Goal: Task Accomplishment & Management: Use online tool/utility

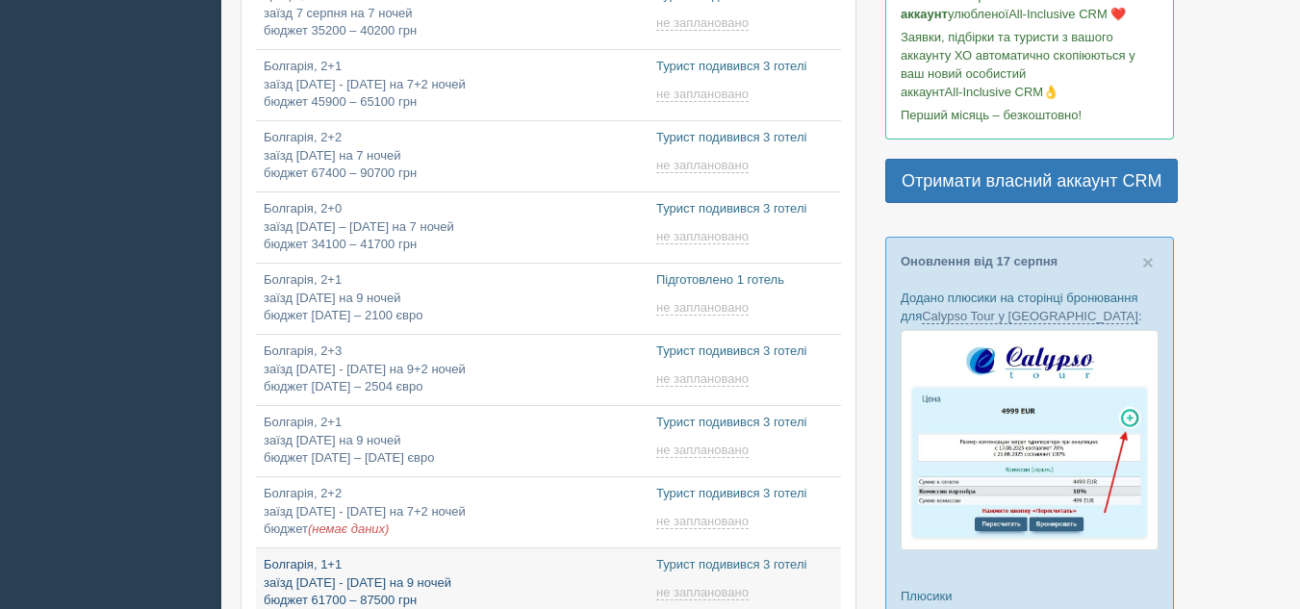
scroll to position [375, 0]
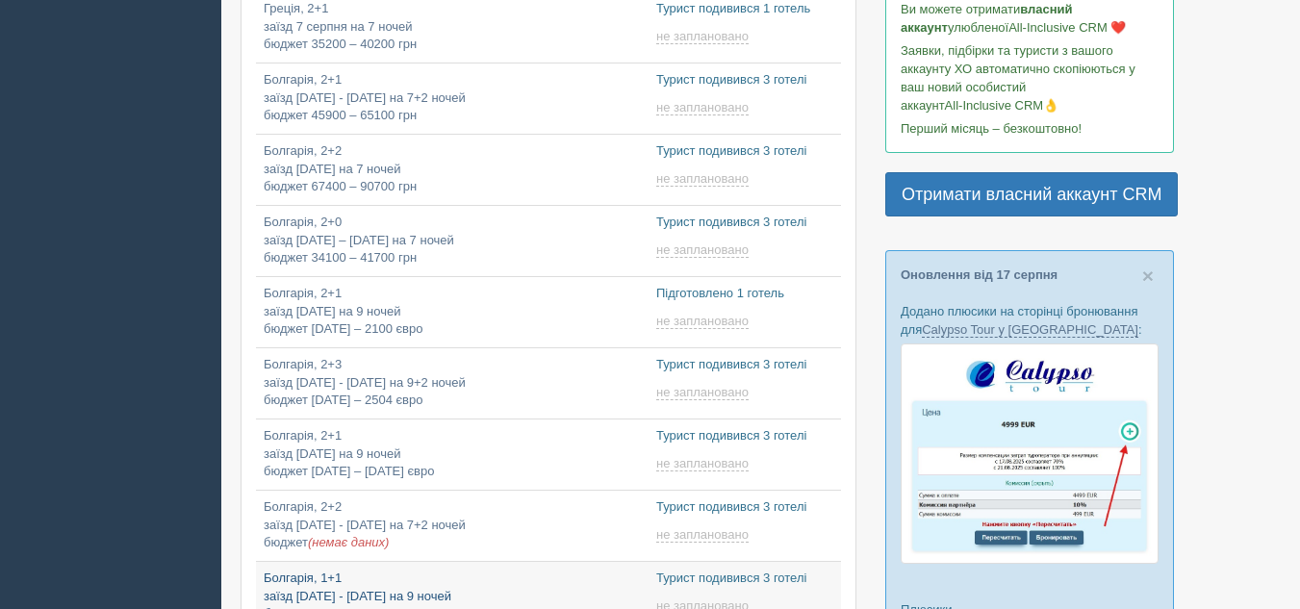
type input "2025-08-23 8:35"
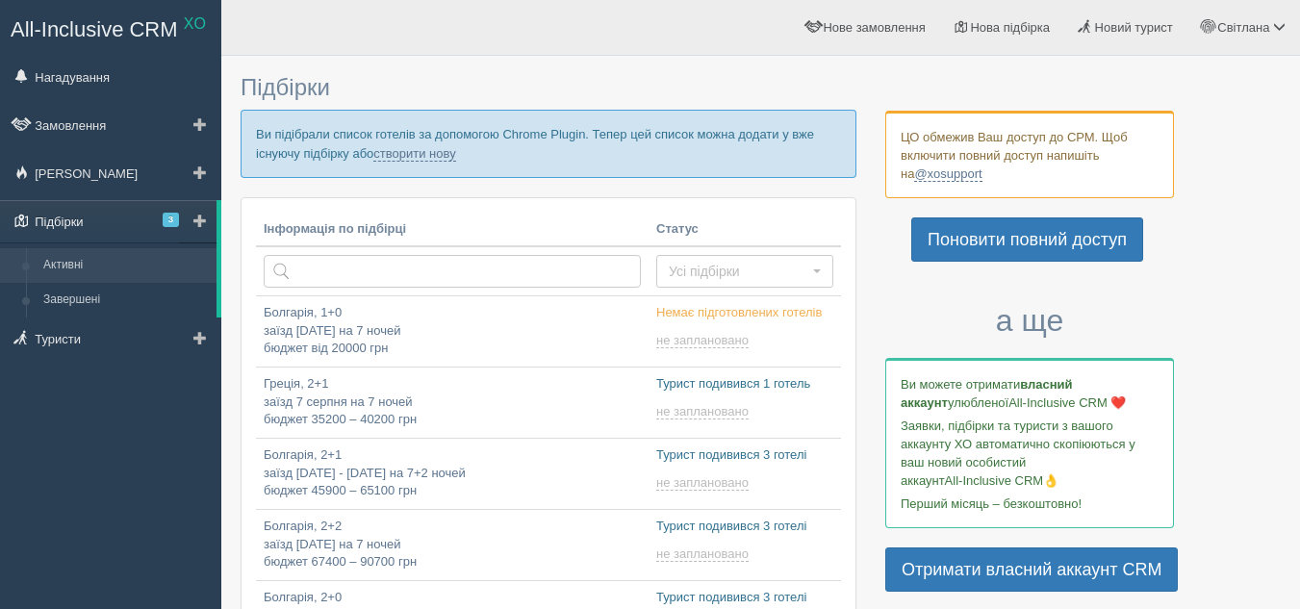
click at [100, 219] on link "Підбірки 3" at bounding box center [108, 221] width 217 height 42
click at [436, 154] on link "створити нову" at bounding box center [414, 153] width 82 height 15
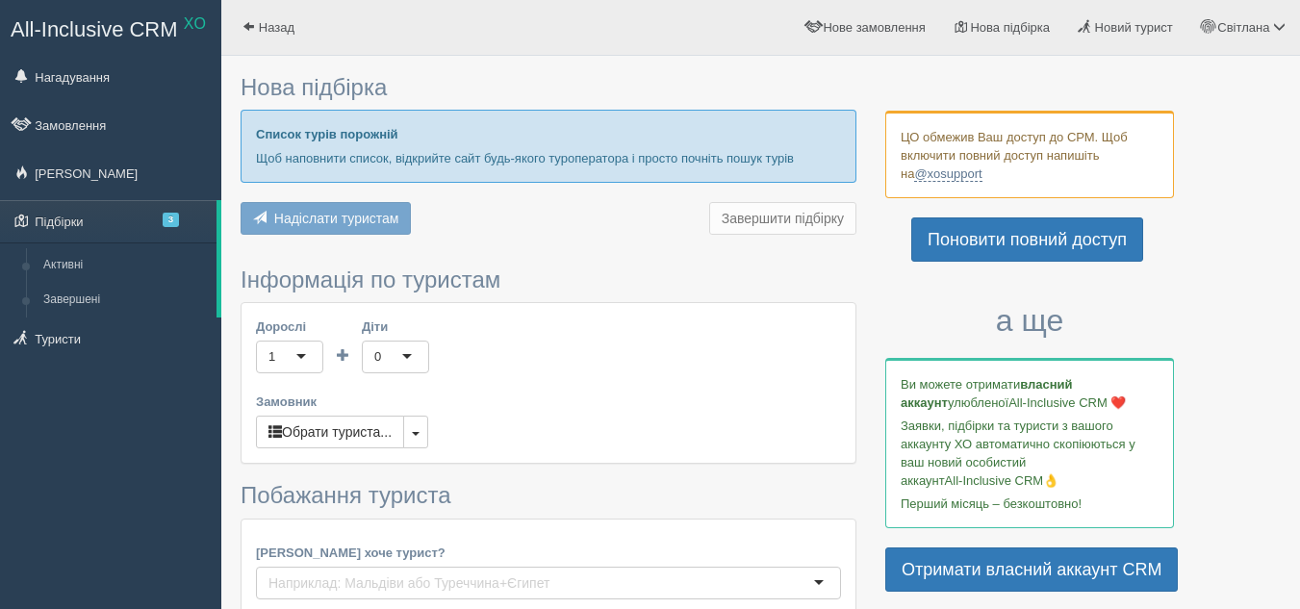
type input "7"
type input "16300"
type input "32100"
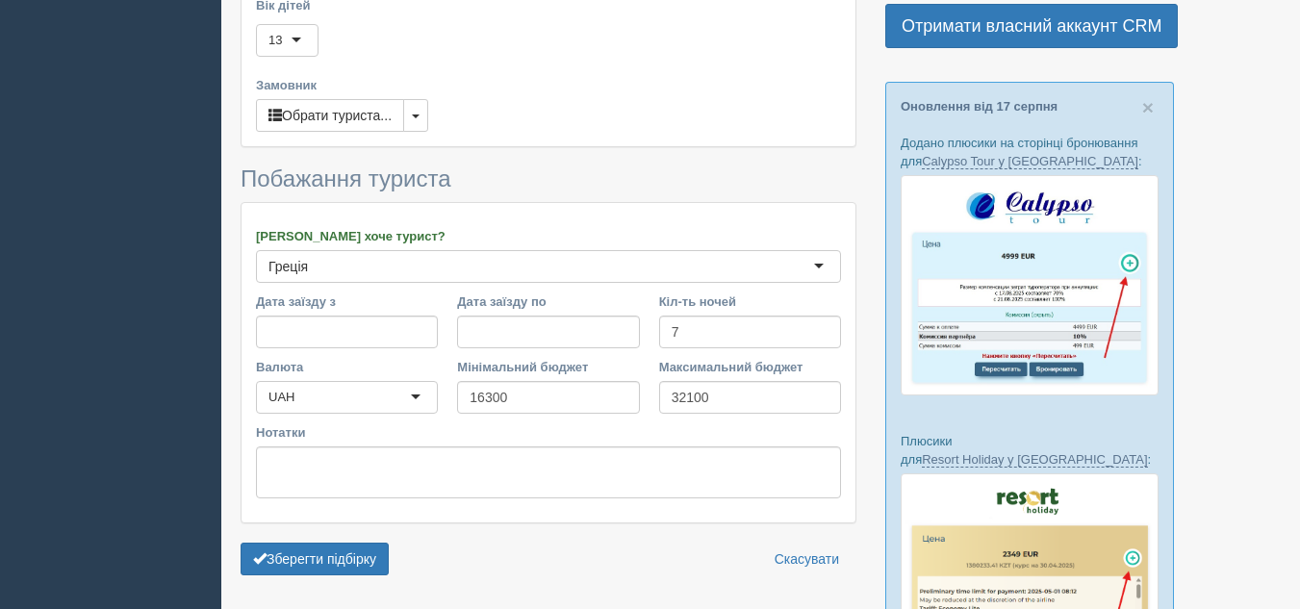
scroll to position [577, 0]
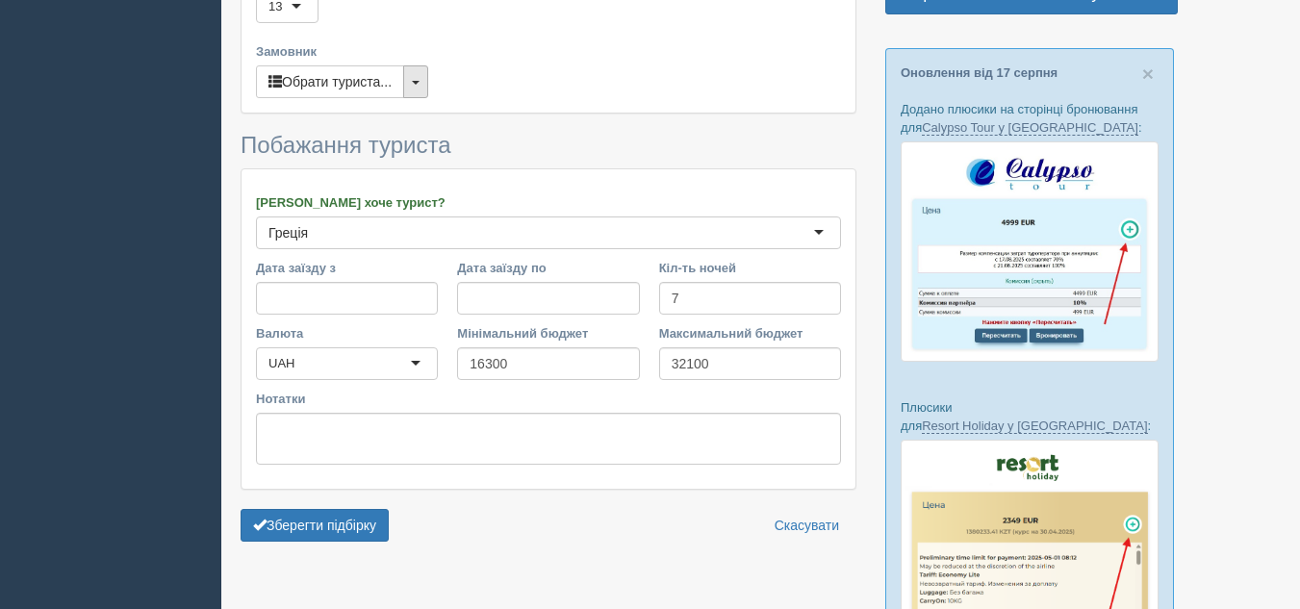
click at [413, 77] on button "button" at bounding box center [415, 81] width 25 height 33
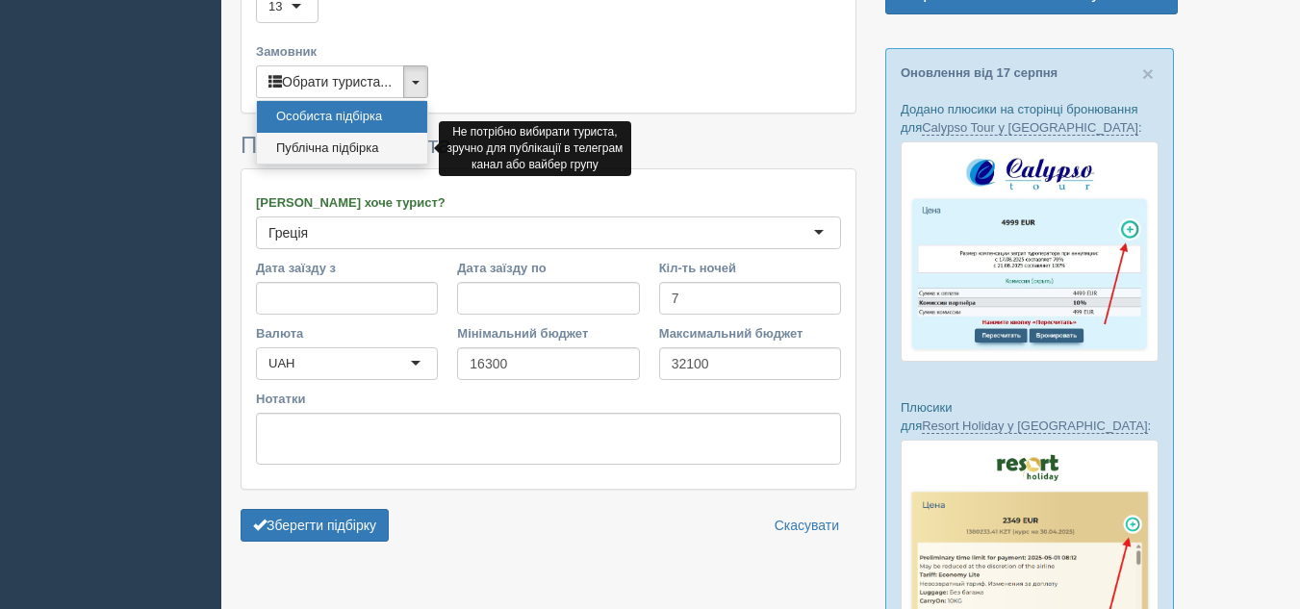
click at [366, 144] on link "Публічна підбірка" at bounding box center [342, 149] width 170 height 32
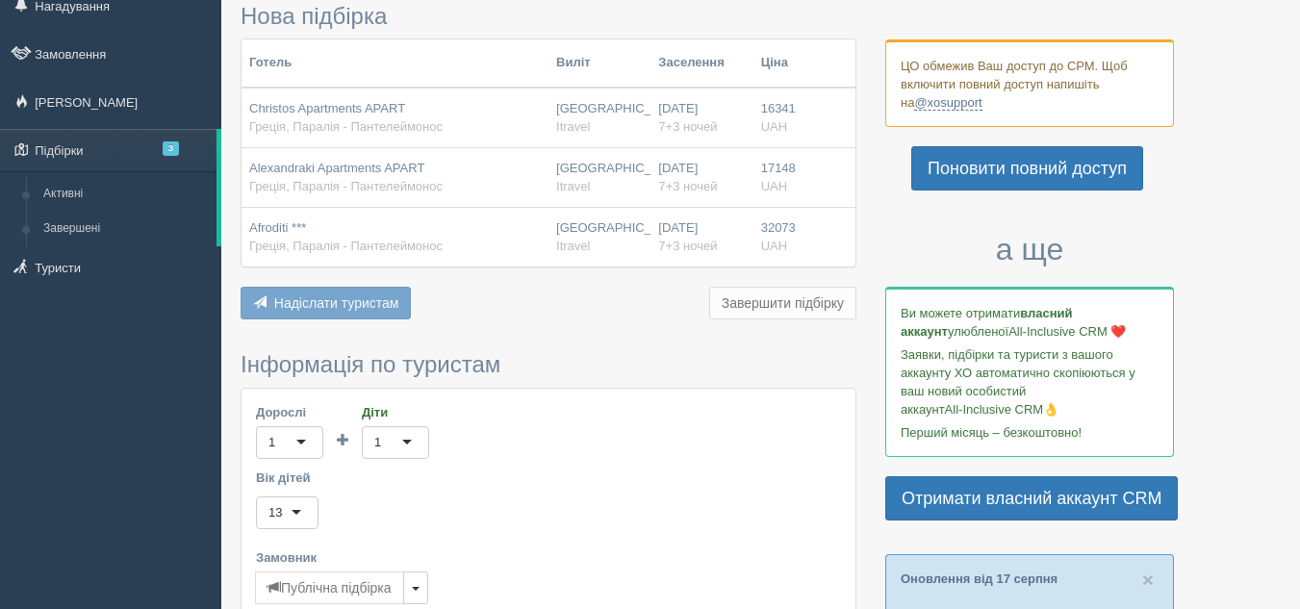
scroll to position [0, 0]
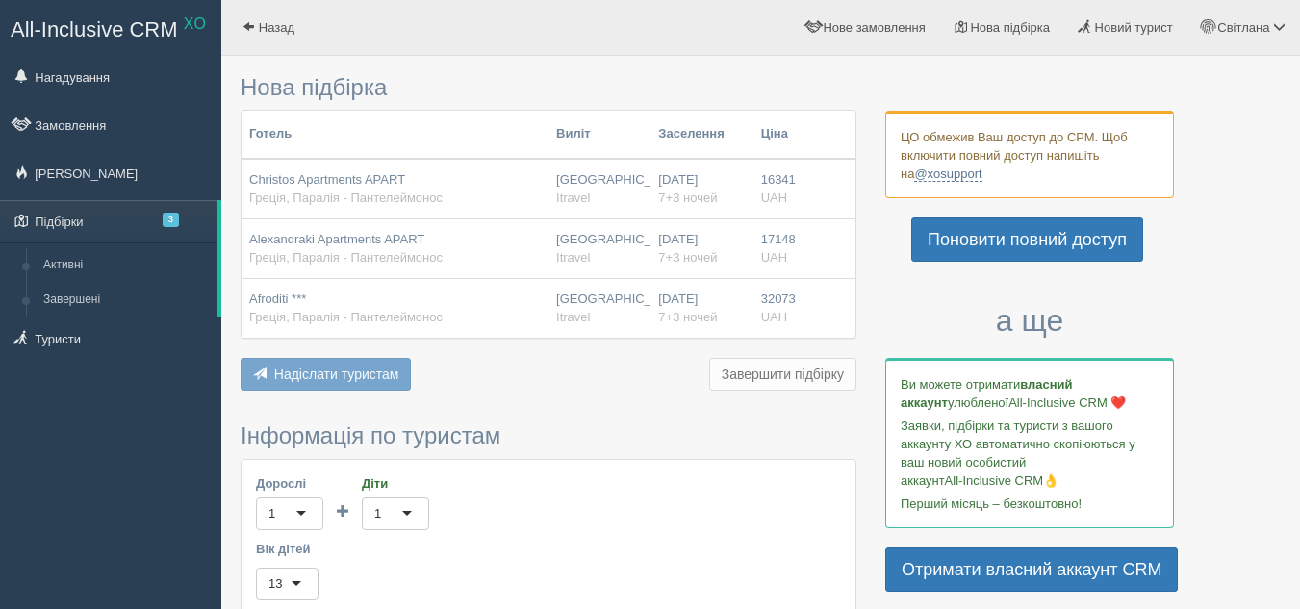
click at [376, 180] on span "Christos Apartments APART" at bounding box center [327, 179] width 156 height 14
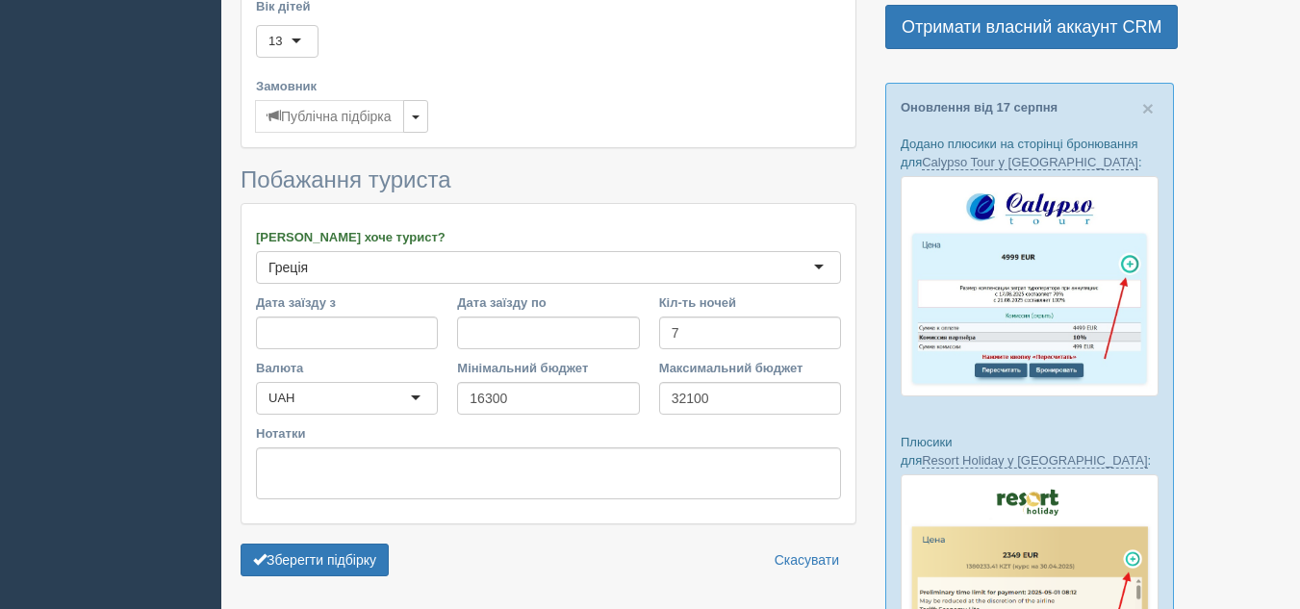
scroll to position [770, 0]
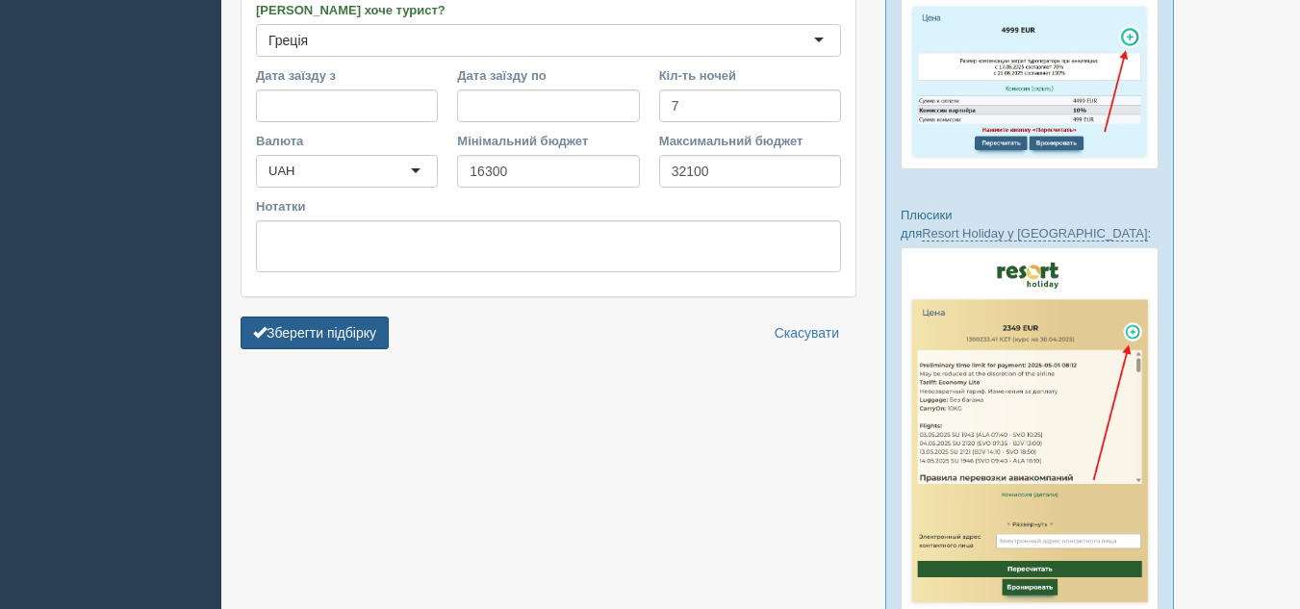
click at [361, 325] on button "Зберегти підбірку" at bounding box center [315, 333] width 148 height 33
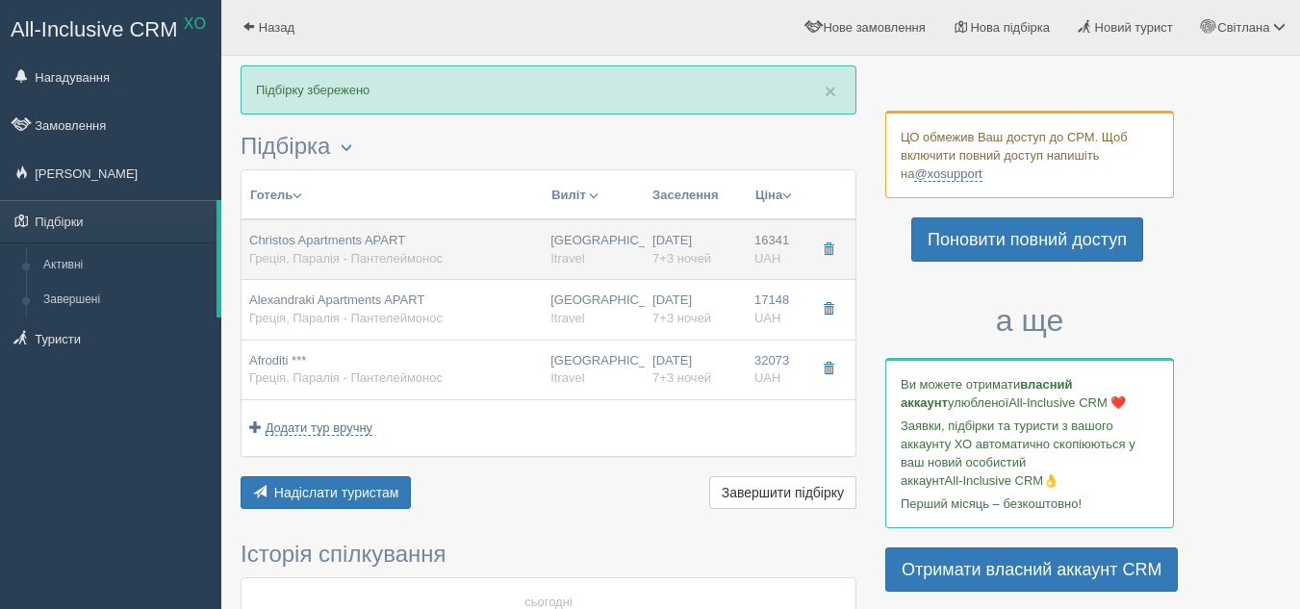
click at [579, 243] on div "[GEOGRAPHIC_DATA] Itravel" at bounding box center [593, 250] width 87 height 36
type input "Christos Apartments APART"
type input "Греція"
type input "Паралія - Пантелеймонос"
type input "16341.00"
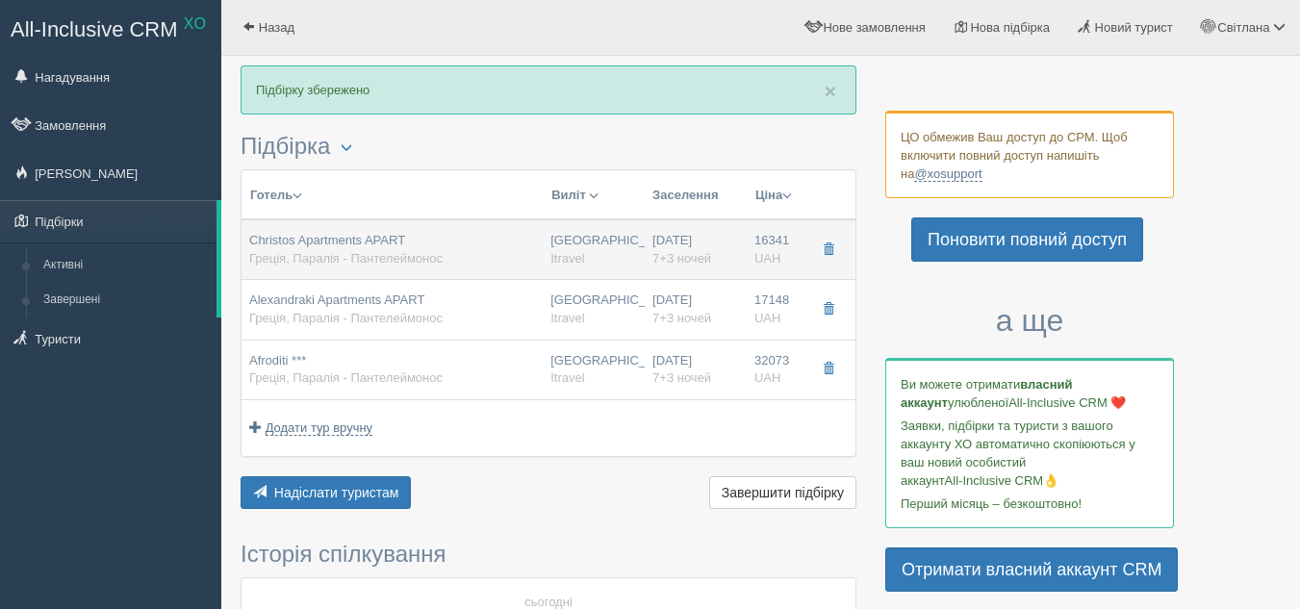
type input "[GEOGRAPHIC_DATA]"
type input "23:00"
type input "7+3"
type input "STANDART ROOM"
type input "RO"
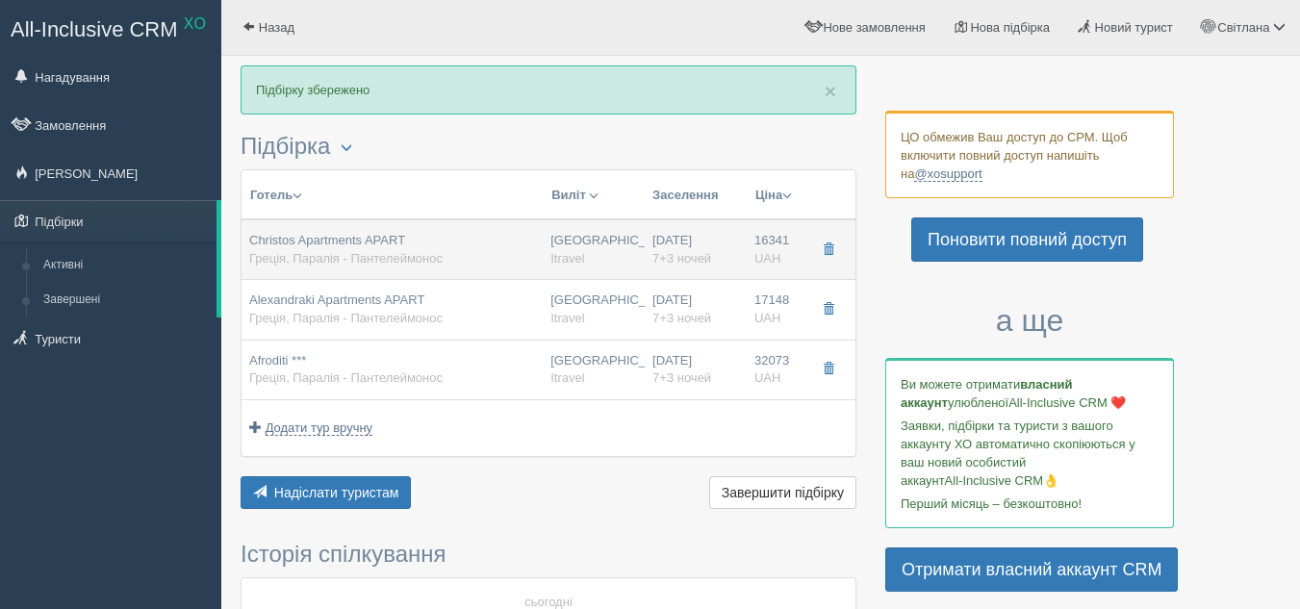
type input "Itravel"
type input "[URL][DOMAIN_NAME]"
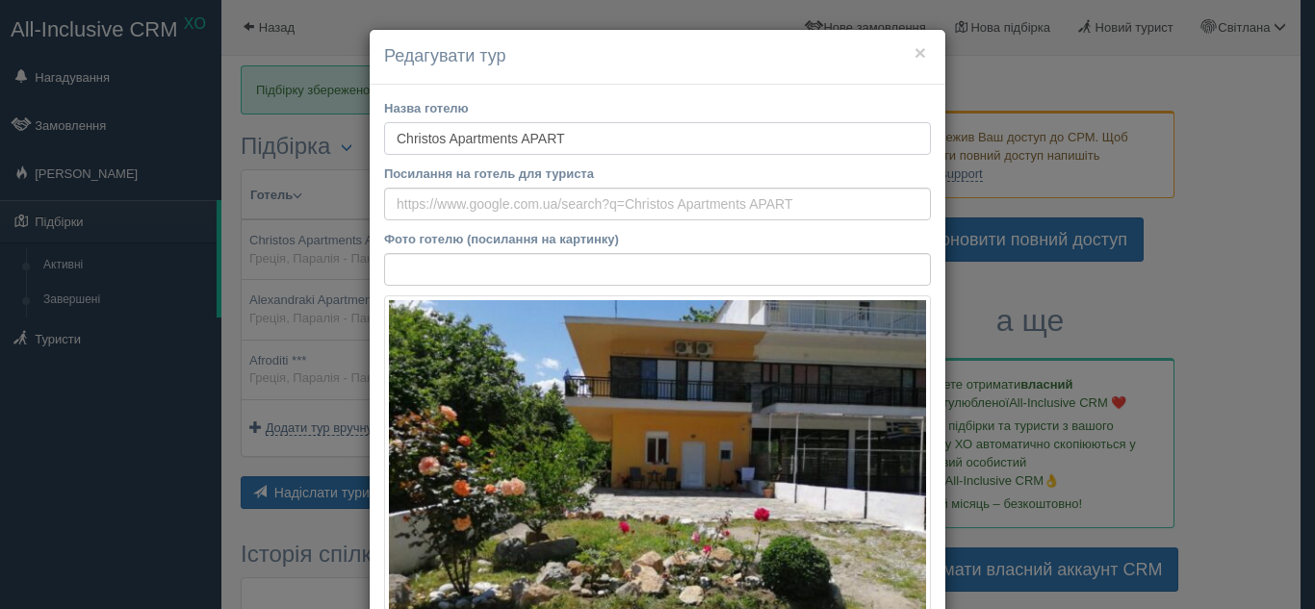
drag, startPoint x: 384, startPoint y: 134, endPoint x: 567, endPoint y: 134, distance: 182.8
click at [567, 134] on input "Christos Apartments APART" at bounding box center [657, 138] width 547 height 33
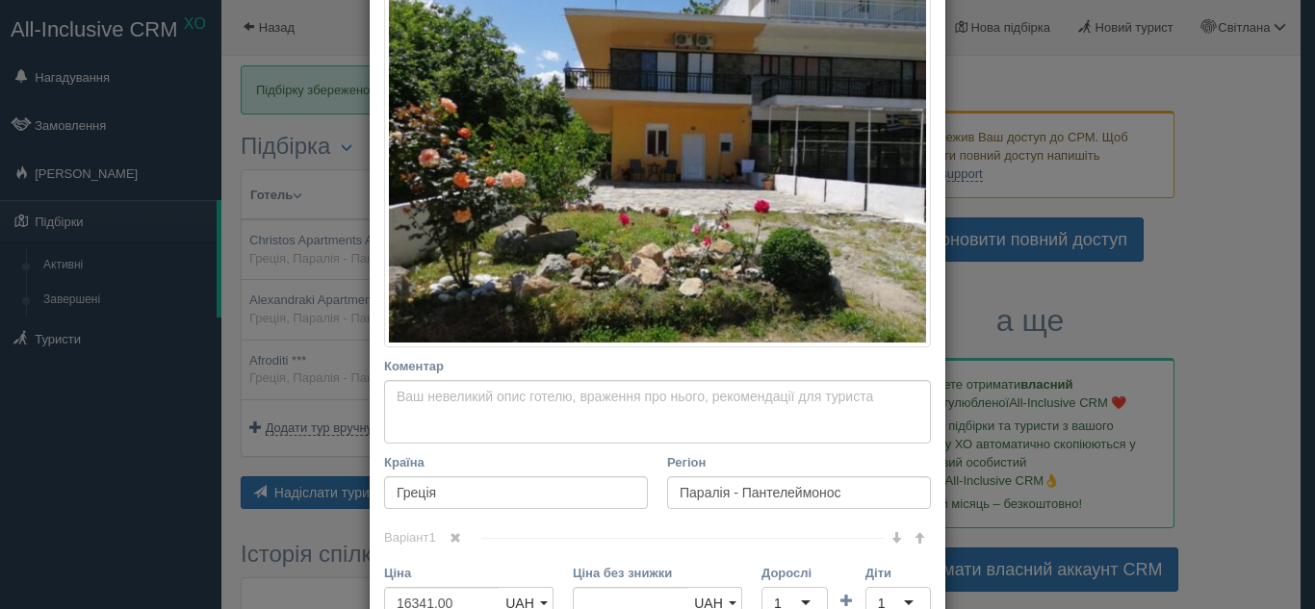
scroll to position [481, 0]
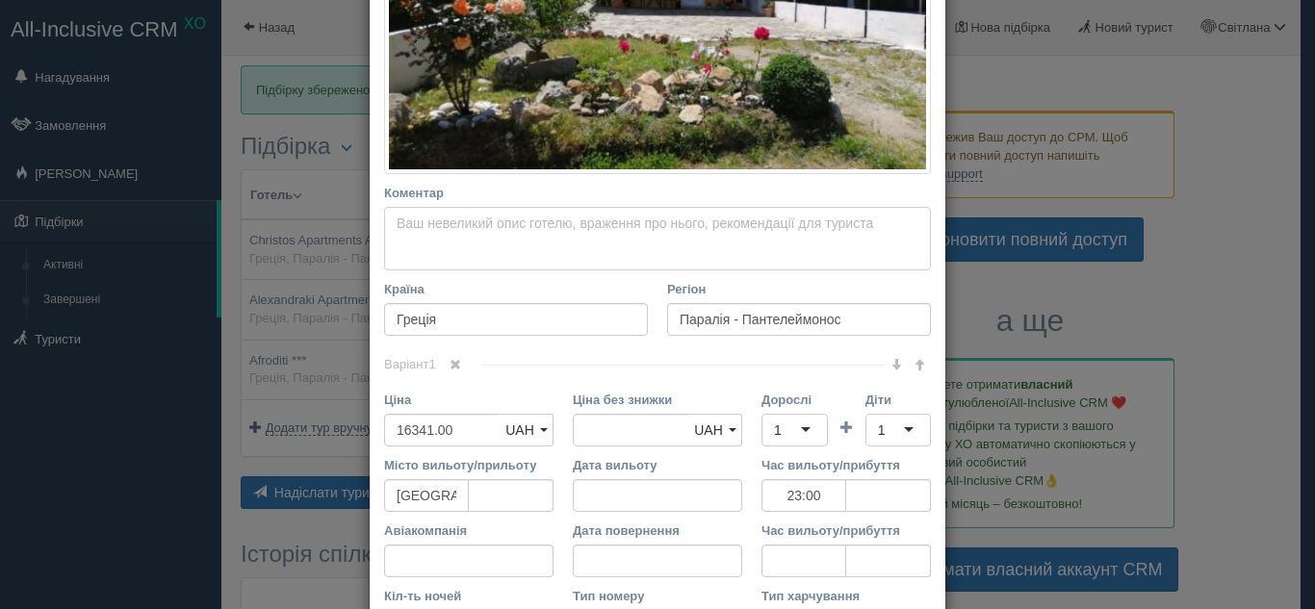
click at [404, 225] on textarea "Коментар Основний опис Додатковий опис Закріпити Збережено Необхідно вказати на…" at bounding box center [657, 239] width 547 height 64
paste textarea "✨ Loremips Dolorsitam CONSE – adi elitsed doeiusmod tem! 🏖️ Incidid U laboreet …"
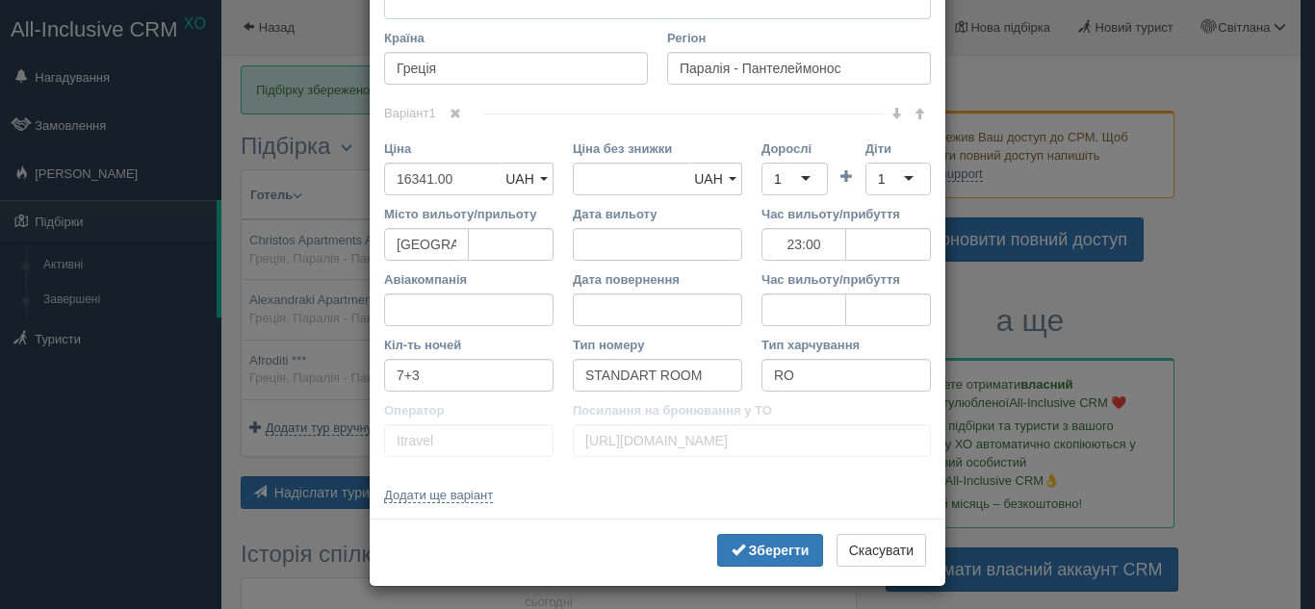
scroll to position [1432, 0]
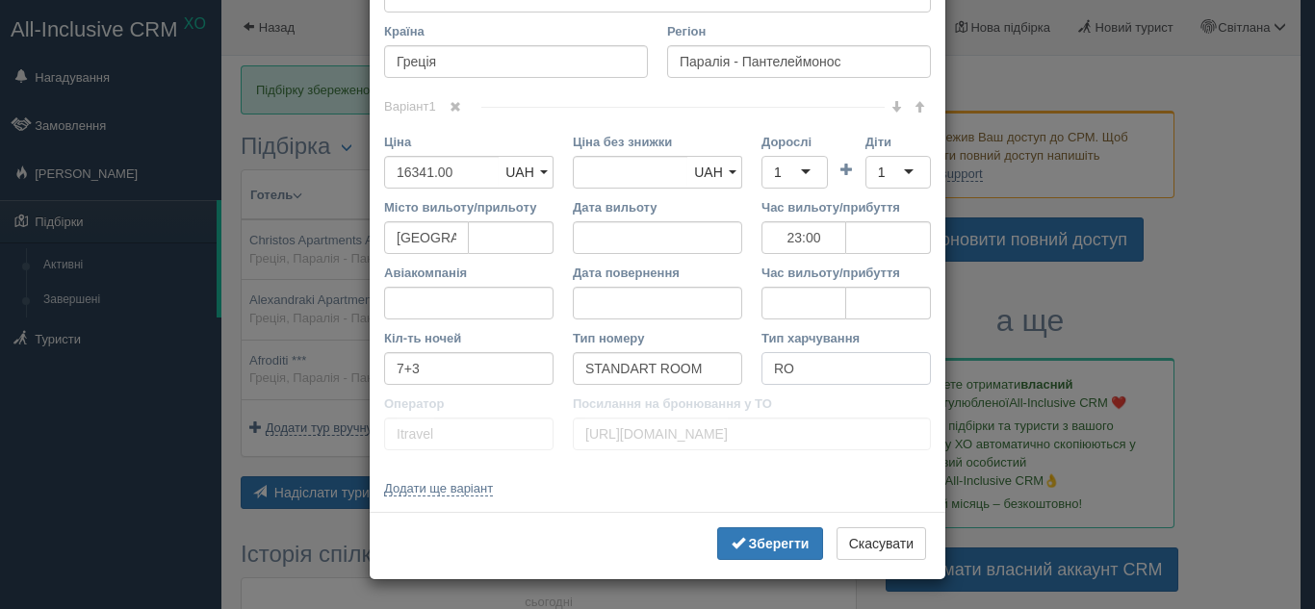
click at [802, 369] on input "RO" at bounding box center [845, 368] width 169 height 33
type textarea "✨ Loremips Dolorsitam CONSE – adi elitsed doeiusmod tem! 🏖️ Incidid U laboreet …"
type input "RO"
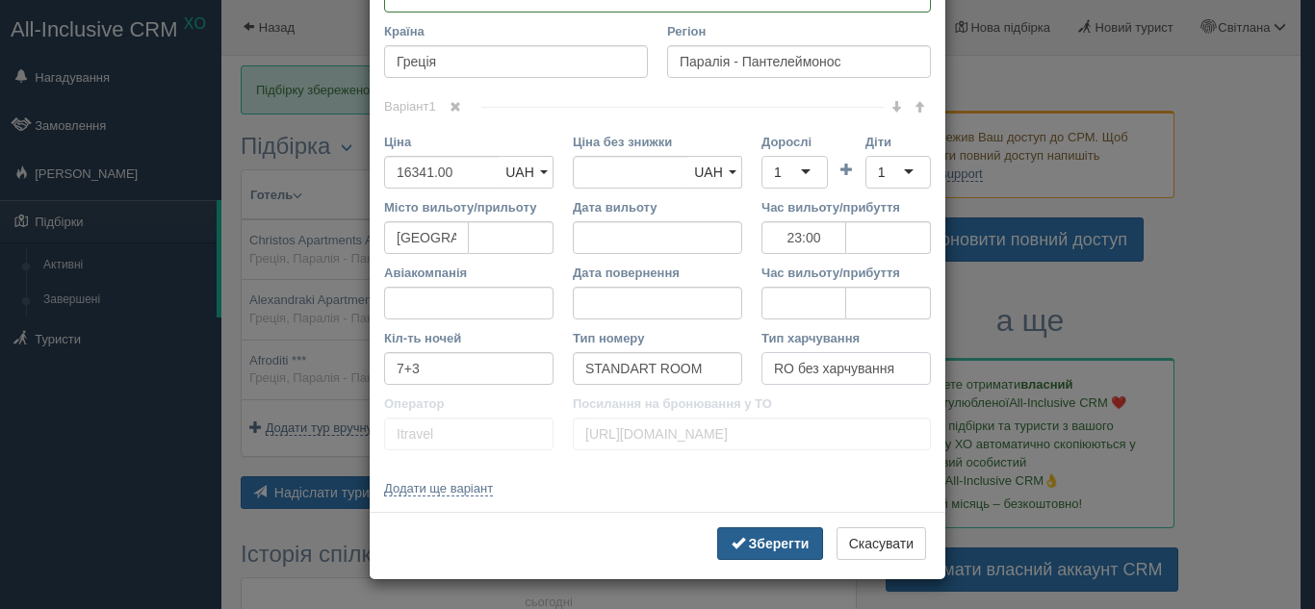
type input "RO без харчування"
click at [749, 541] on b "Зберегти" at bounding box center [779, 543] width 61 height 15
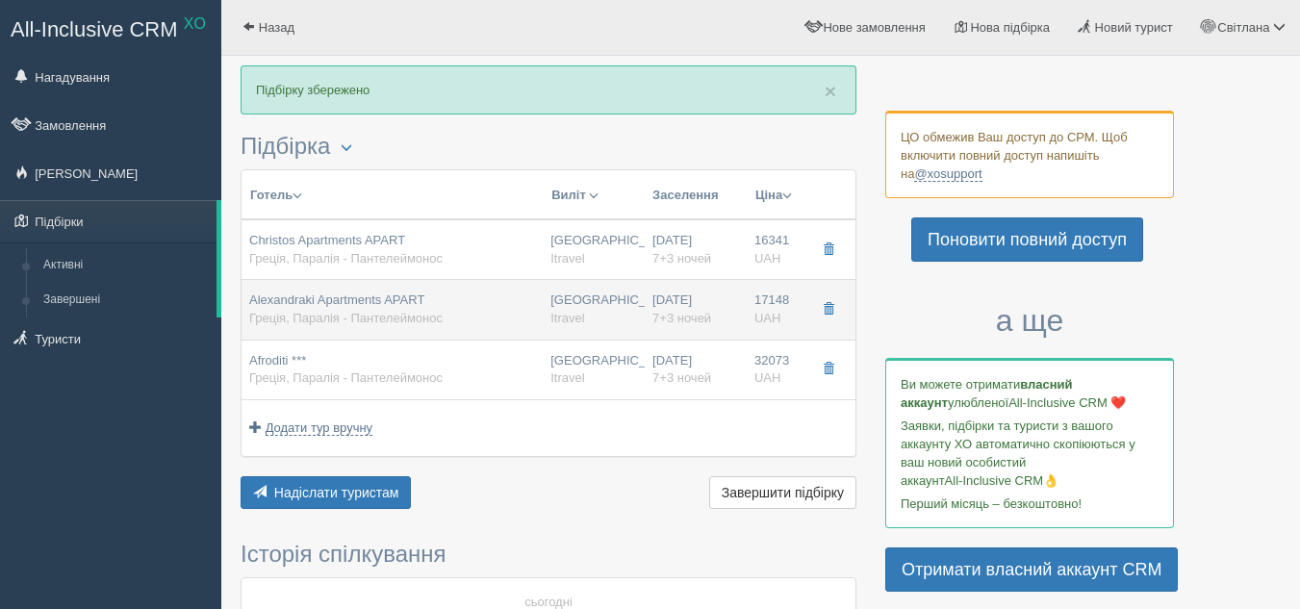
drag, startPoint x: 423, startPoint y: 310, endPoint x: 389, endPoint y: 295, distance: 37.5
click at [568, 302] on div "[GEOGRAPHIC_DATA] Itravel" at bounding box center [593, 310] width 87 height 36
type input "Alexandraki Apartments APART"
type input "17148.00"
type input "23:00"
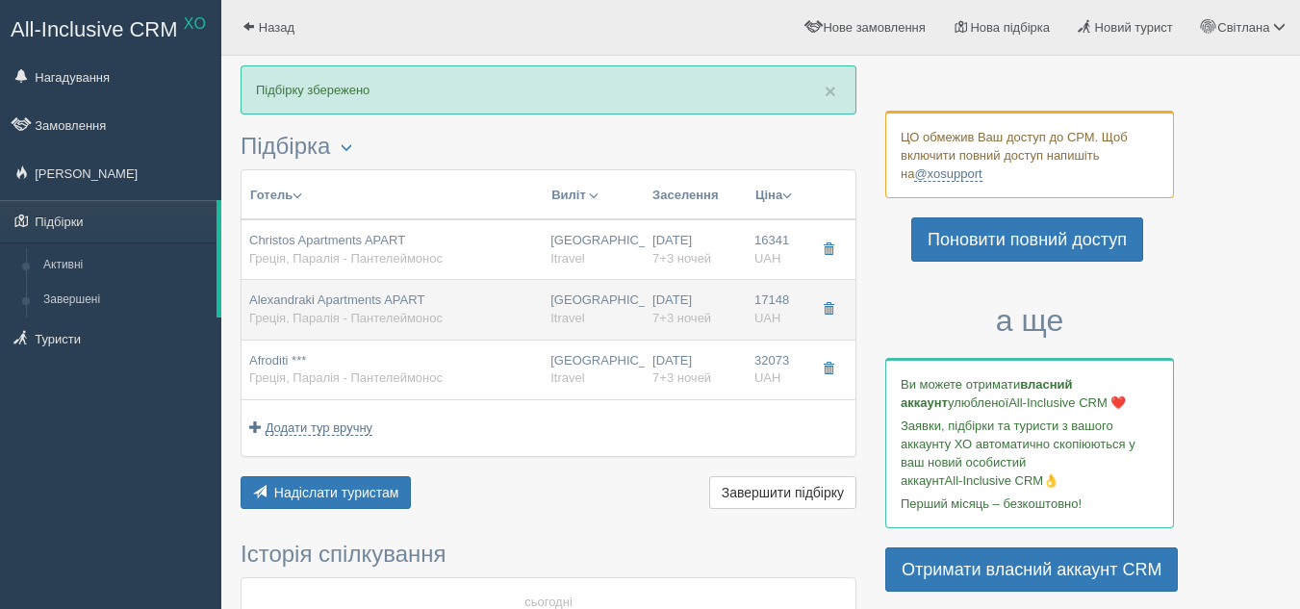
type input "RO"
type input "[URL][DOMAIN_NAME]"
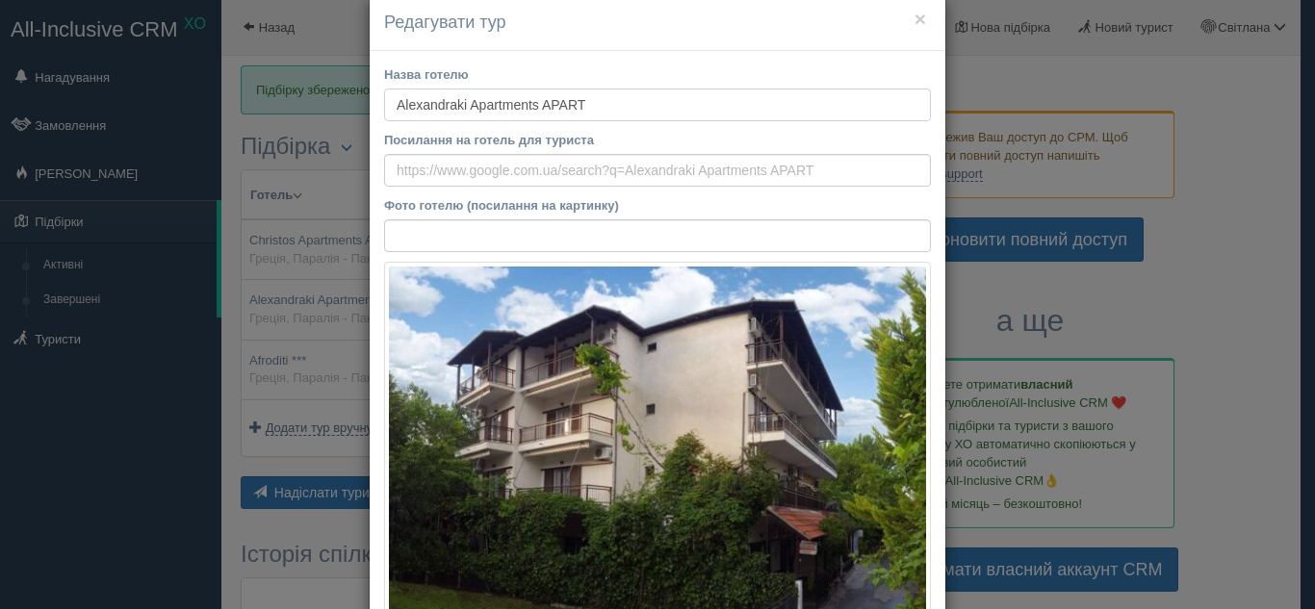
scroll to position [0, 0]
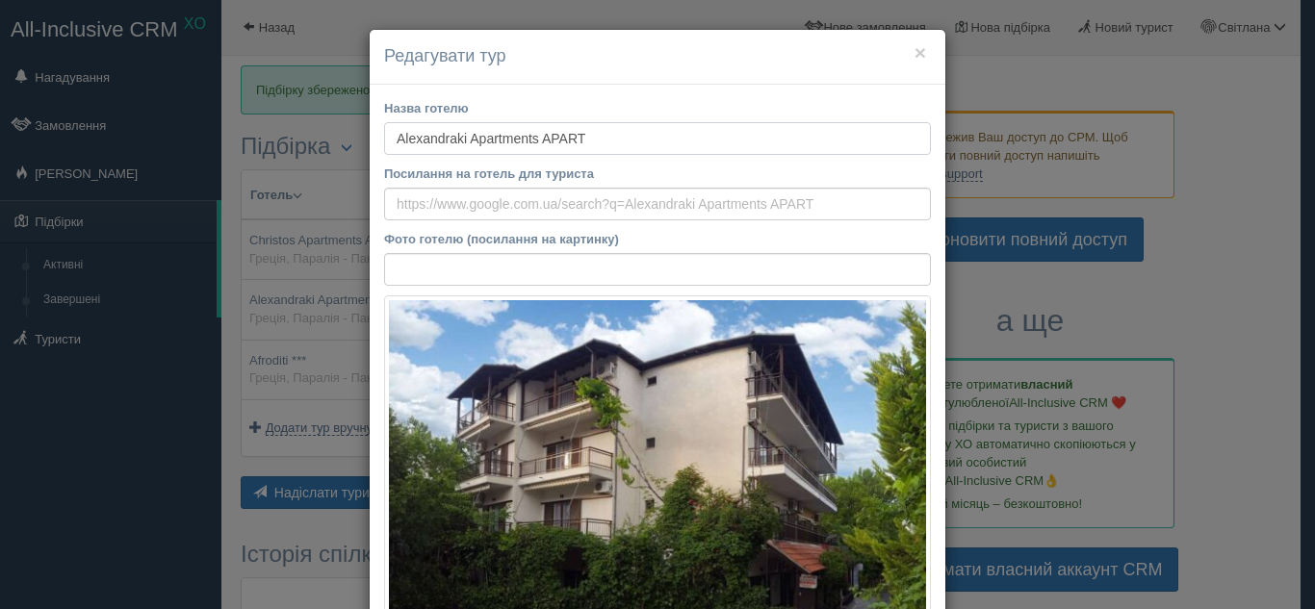
drag, startPoint x: 384, startPoint y: 128, endPoint x: 574, endPoint y: 140, distance: 190.0
click at [584, 133] on input "Alexandraki Apartments APART" at bounding box center [657, 138] width 547 height 33
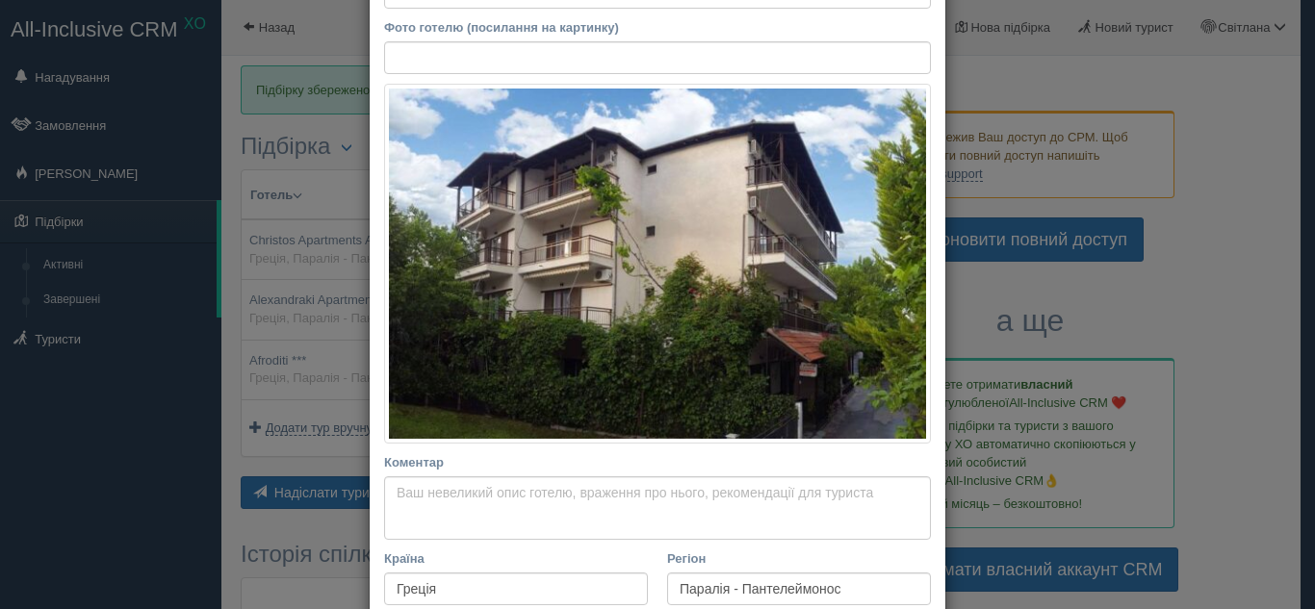
scroll to position [481, 0]
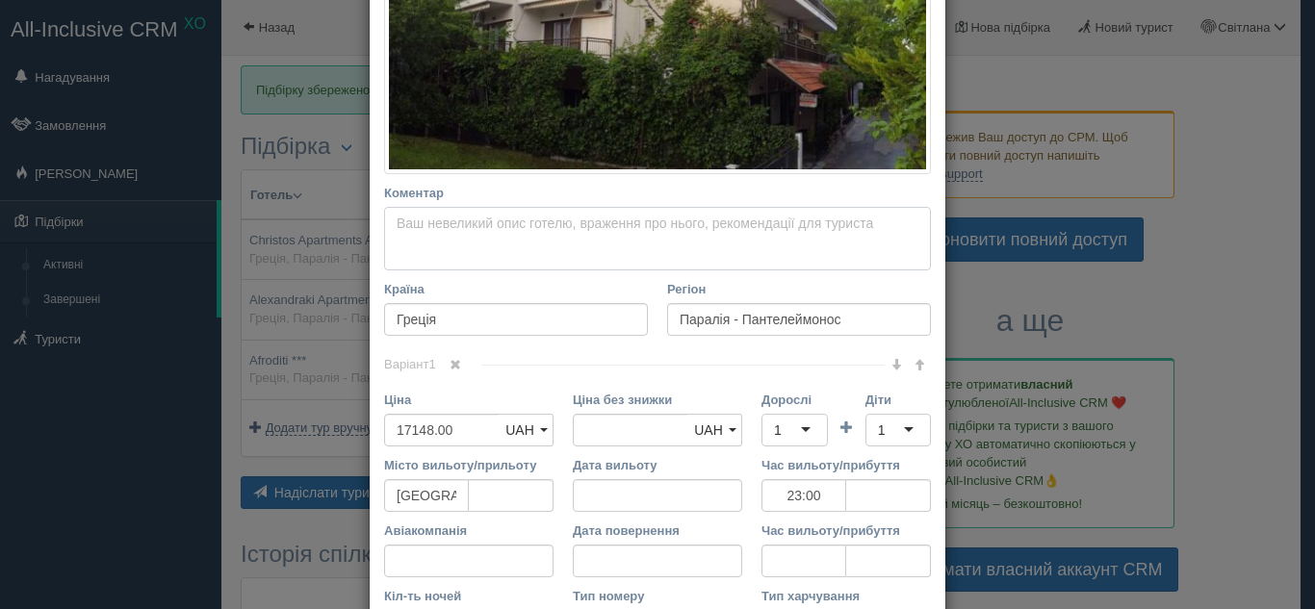
click at [408, 228] on textarea "Коментар Основний опис Додатковий опис Закріпити Збережено Необхідно вказати на…" at bounding box center [657, 239] width 547 height 64
paste textarea "🌟 Loremipsumd Sitametcon ADIPI – elit seddoei temp inci utla! 🏖️ Etdolor Magn a…"
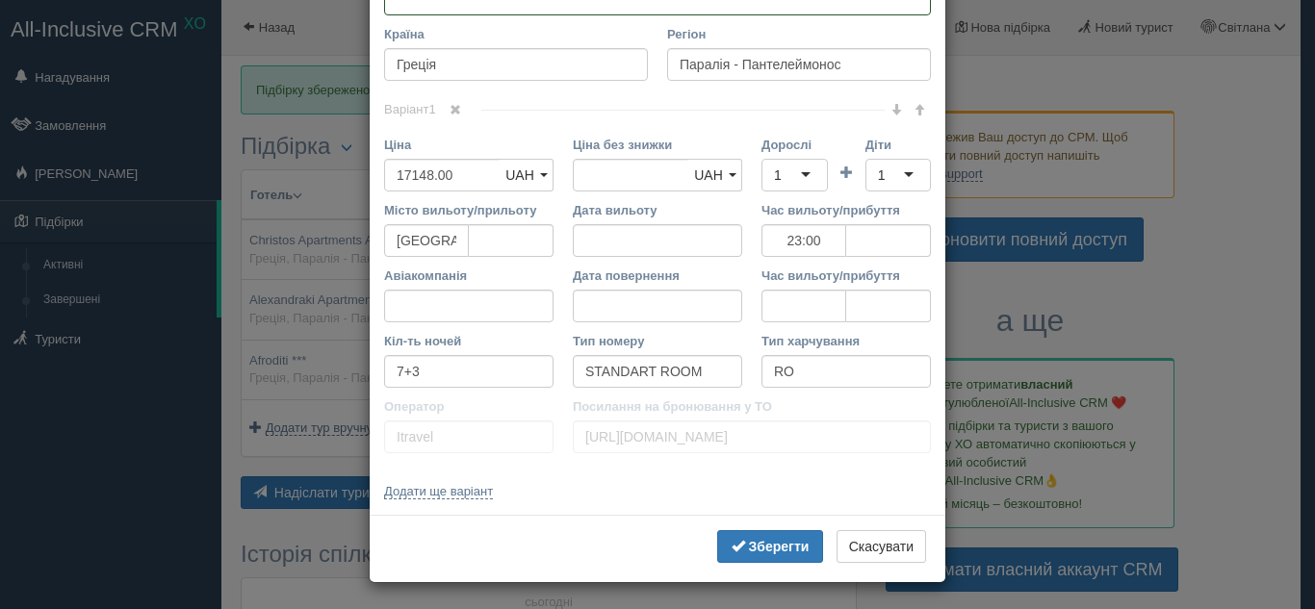
scroll to position [1509, 0]
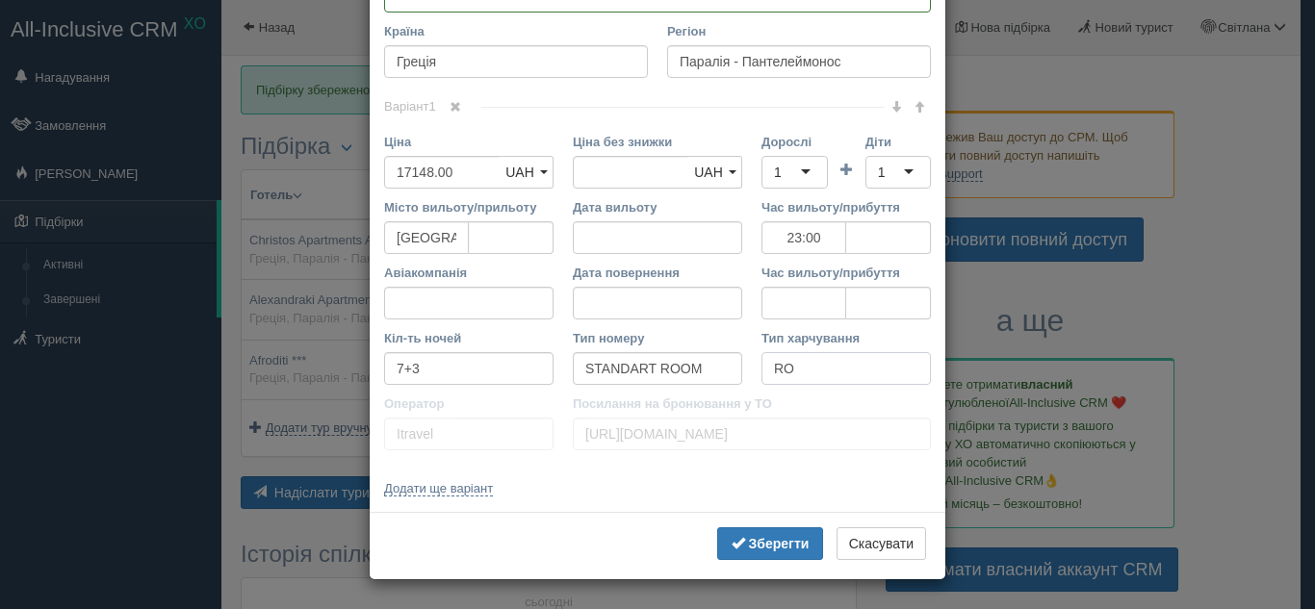
click at [803, 368] on input "RO" at bounding box center [845, 368] width 169 height 33
type textarea "🌟 Loremipsumd Sitametcon ADIPI – elit seddoei temp inci utla! 🏖️ Etdolor Magn a…"
type input "RO без харчування"
click at [791, 543] on b "Зберегти" at bounding box center [779, 543] width 61 height 15
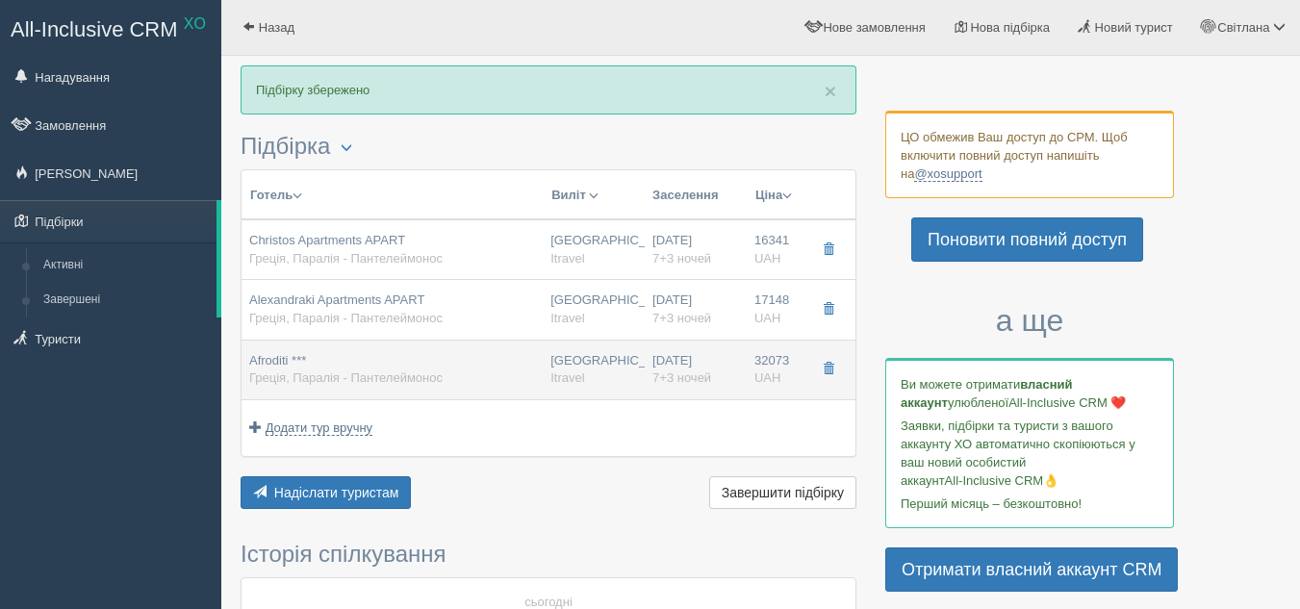
click at [282, 365] on span "Afroditi ***" at bounding box center [277, 360] width 57 height 14
type input "Afroditi ***"
type input "32073.00"
type input "23:00"
type input "BB"
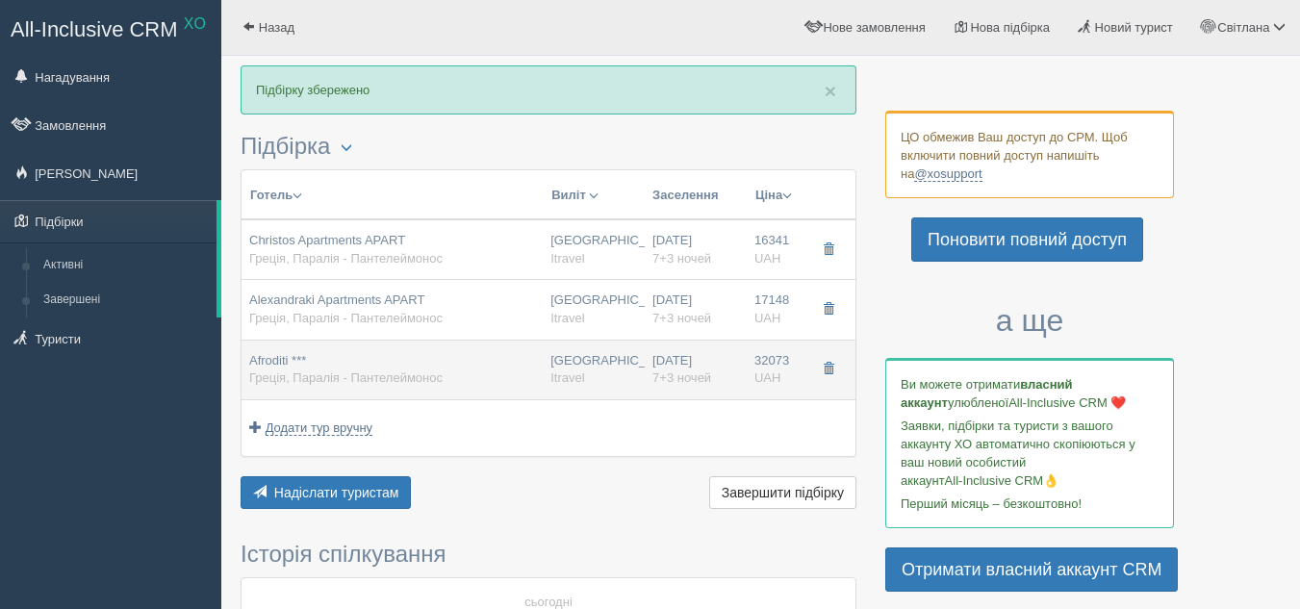
type input "[URL][DOMAIN_NAME]"
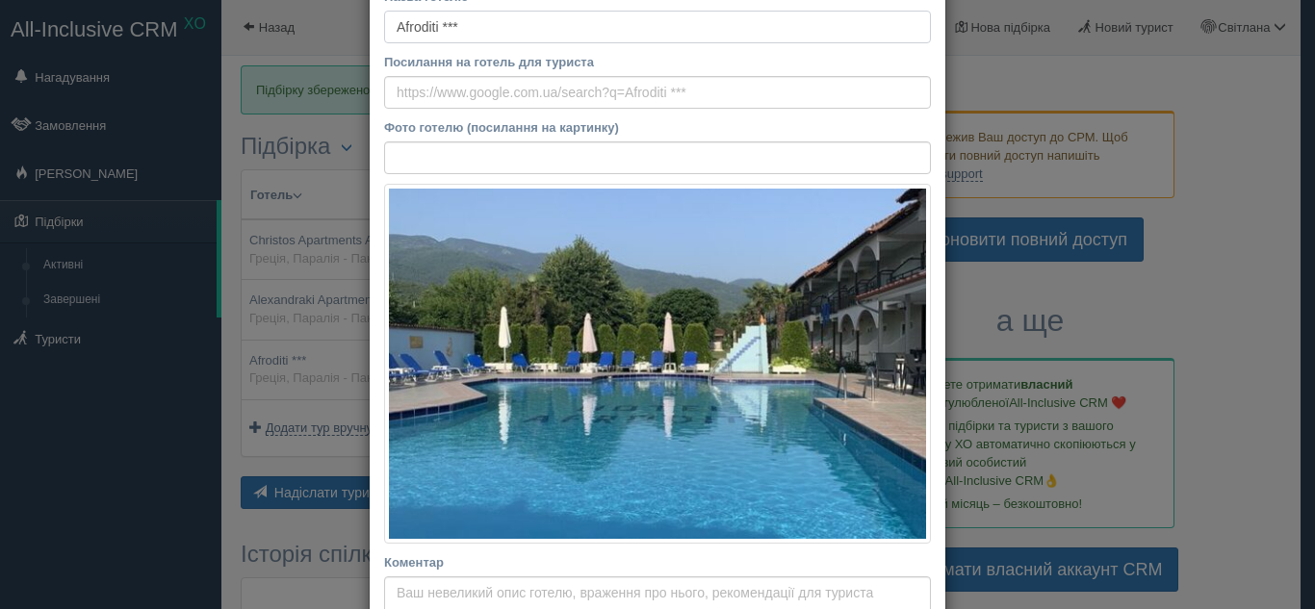
scroll to position [0, 0]
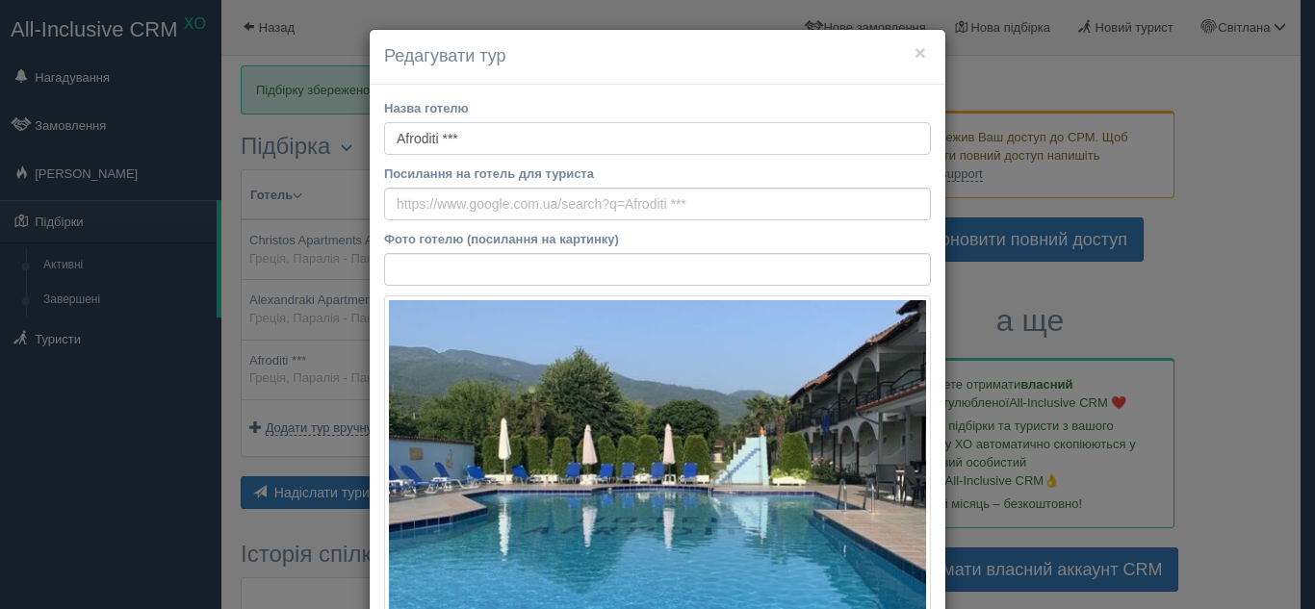
drag, startPoint x: 381, startPoint y: 135, endPoint x: 461, endPoint y: 140, distance: 80.1
click at [461, 140] on input "Afroditi ***" at bounding box center [657, 138] width 547 height 33
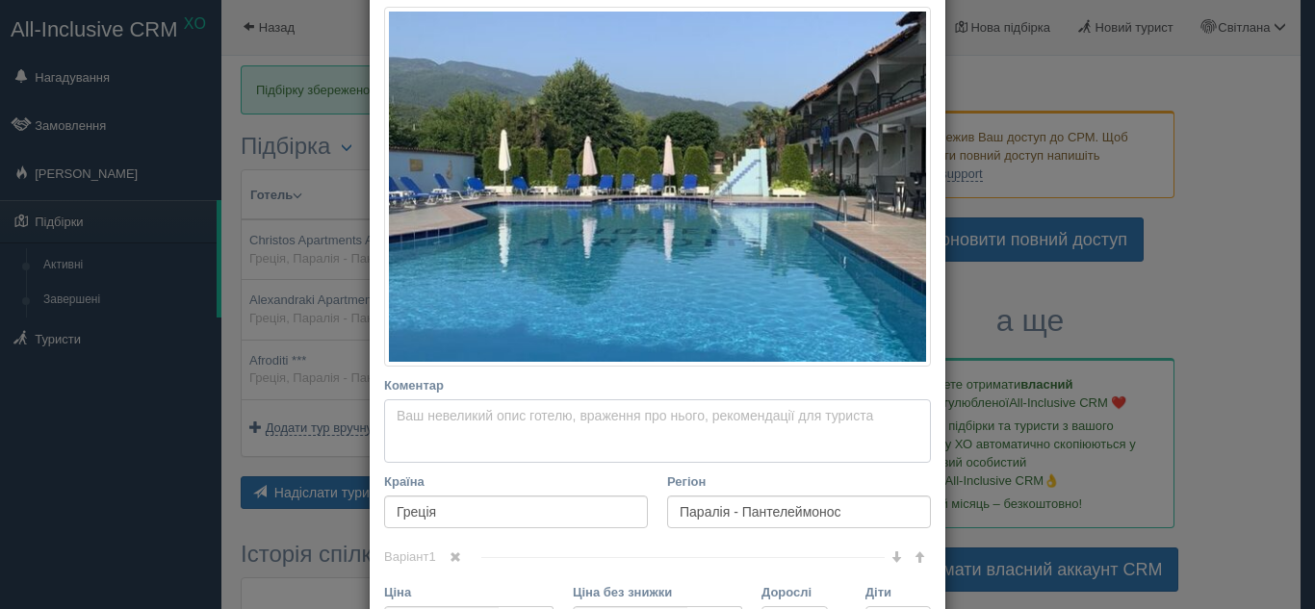
click at [406, 417] on textarea "Коментар Основний опис Додатковий опис Закріпити Збережено Необхідно вказати на…" at bounding box center [657, 431] width 547 height 64
paste textarea "✨ Loremips* – dolorsitam co adipisci el seddoe Temporinci utla! ✨ 🏖️ Etdolor Ma…"
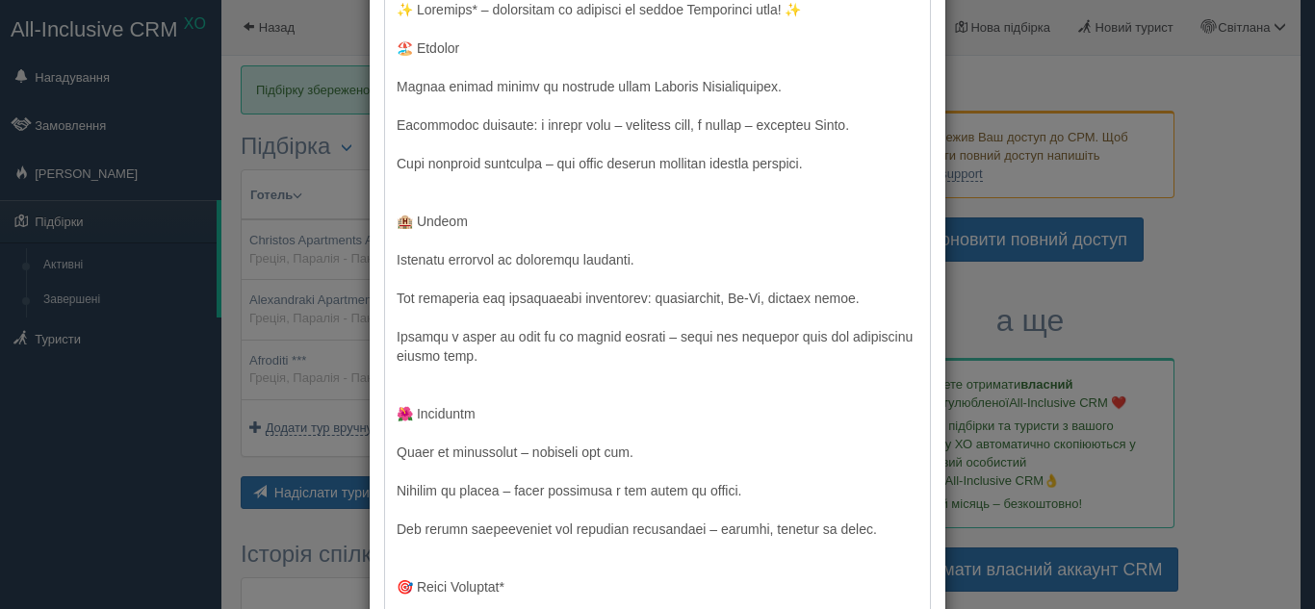
scroll to position [661, 0]
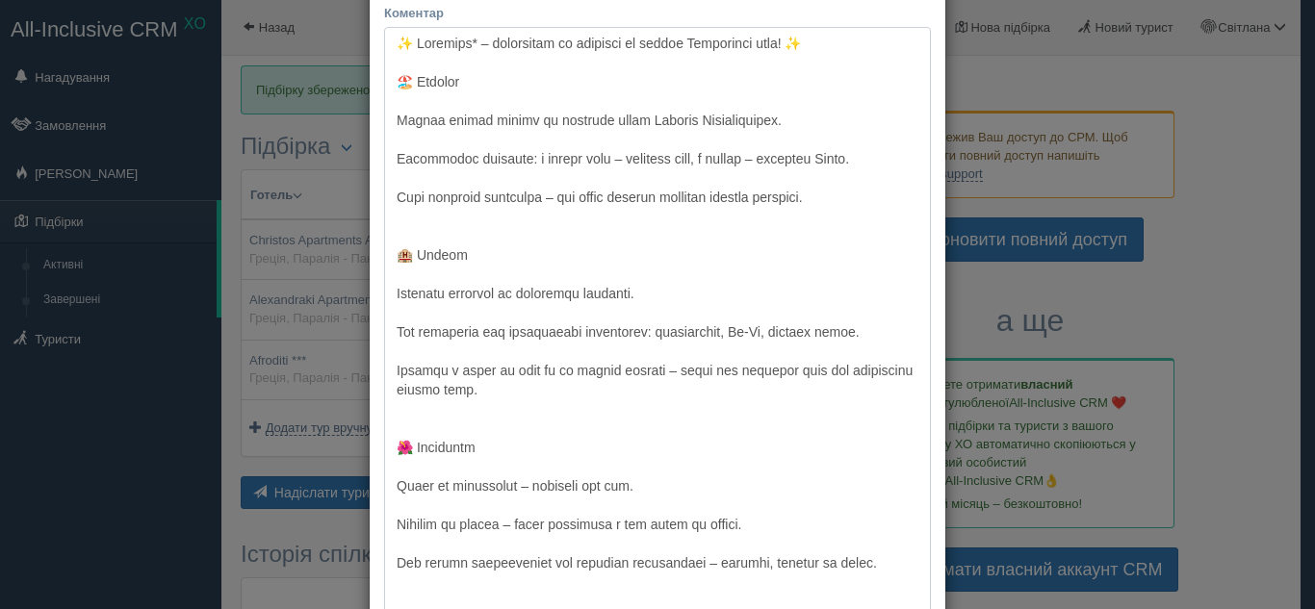
drag, startPoint x: 384, startPoint y: 484, endPoint x: 654, endPoint y: 488, distance: 270.4
click at [654, 488] on textarea "Коментар Основний опис Додатковий опис Закріпити Збережено Необхідно вказати на…" at bounding box center [657, 424] width 547 height 795
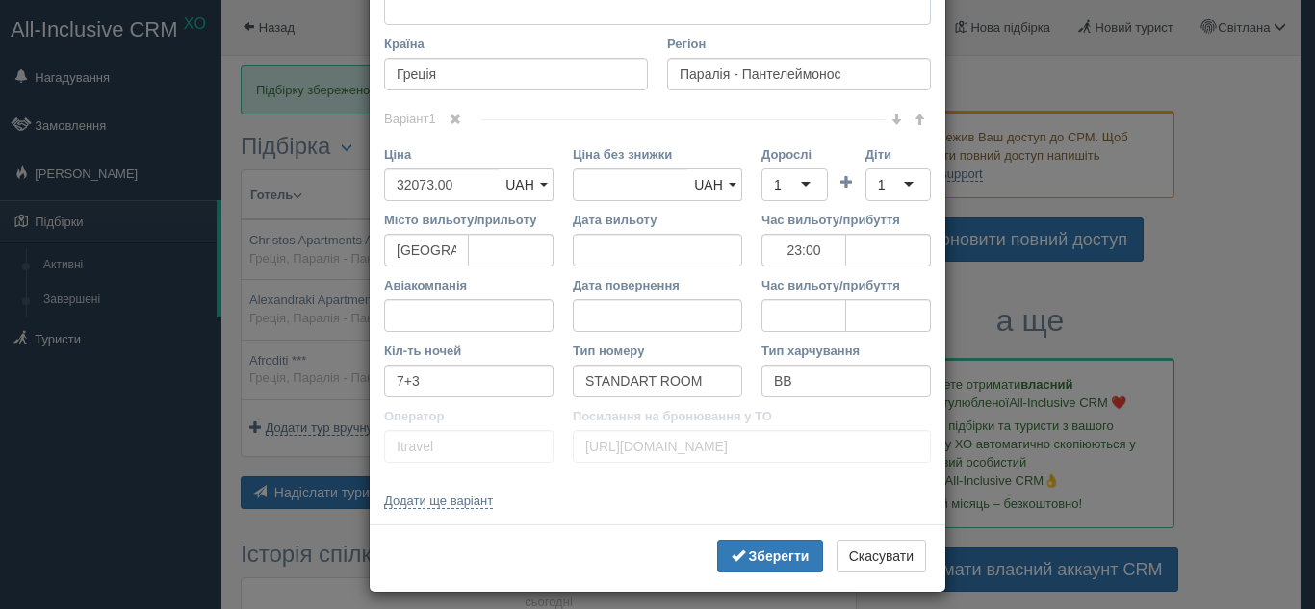
scroll to position [1432, 0]
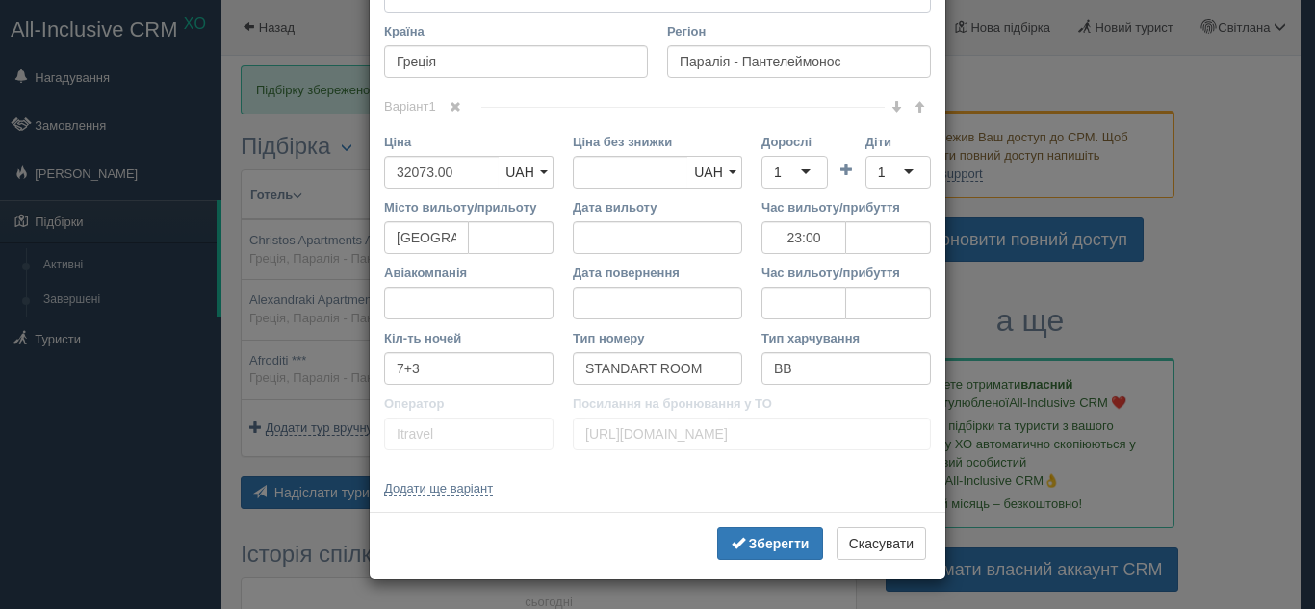
type textarea "✨ Loremips* – dolorsitam co adipisci el seddoe Temporinci utla! ✨ 🏖️ Etdolor Ma…"
click at [804, 364] on input "BB" at bounding box center [845, 368] width 169 height 33
type input "BB сніданки включено"
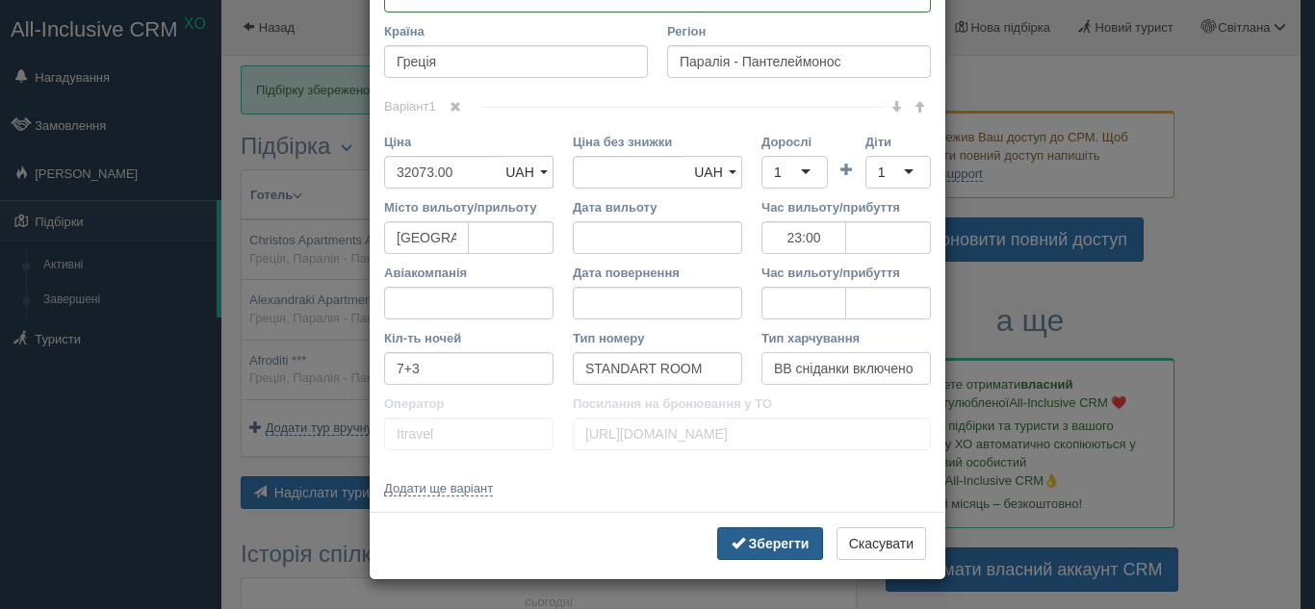
type input "BB сніданки включено"
click at [749, 545] on b "Зберегти" at bounding box center [779, 543] width 61 height 15
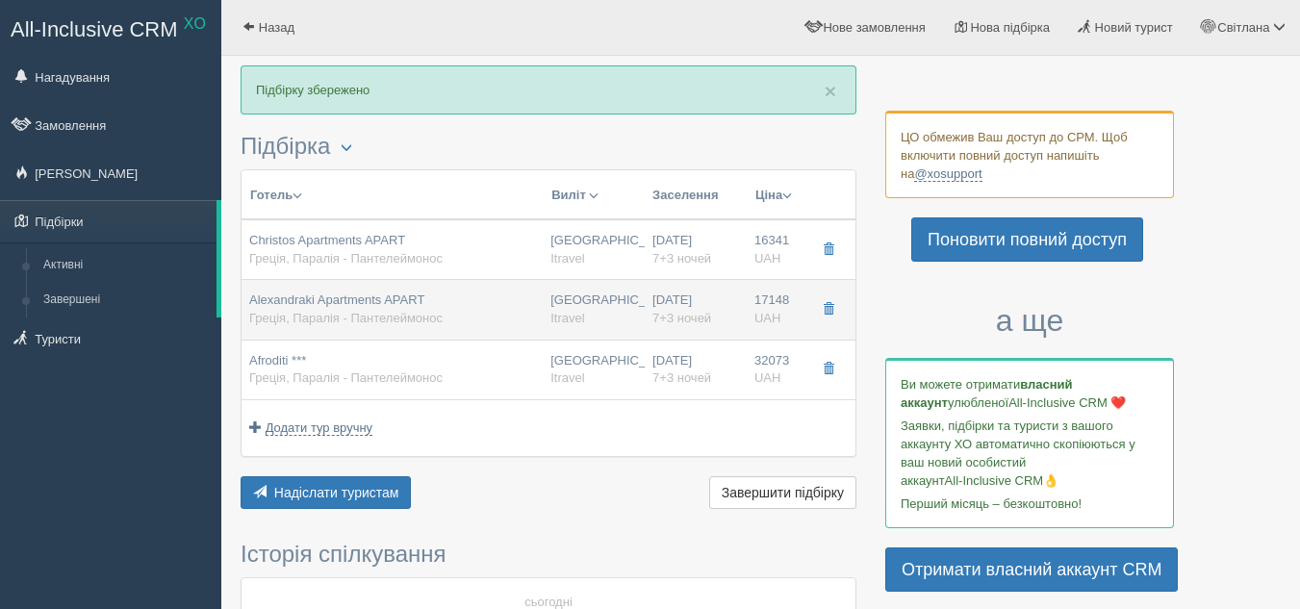
click at [581, 305] on div "[GEOGRAPHIC_DATA] Itravel" at bounding box center [593, 310] width 87 height 36
type input "Alexandraki Apartments APART"
type textarea "🌟 Loremipsumd Sitametcon ADIPI – elit seddoei temp inci utla! 🏖️ Etdolor Magn a…"
type input "17148.00"
type input "23:00"
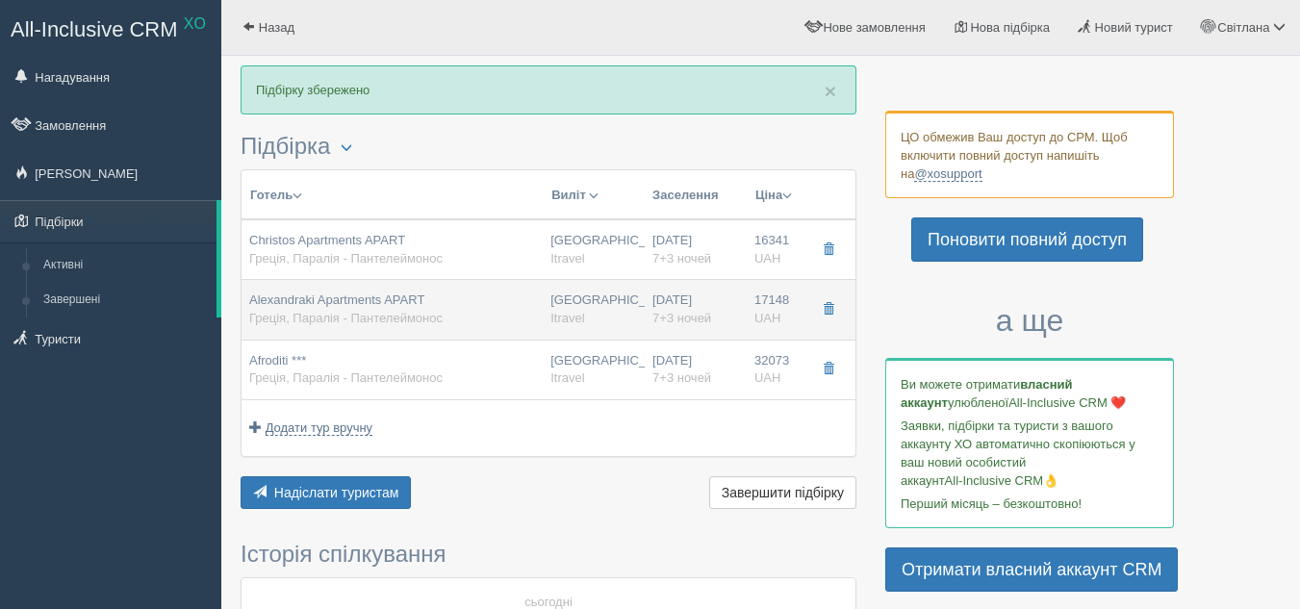
type input "RO без харчування"
type input "[URL][DOMAIN_NAME]"
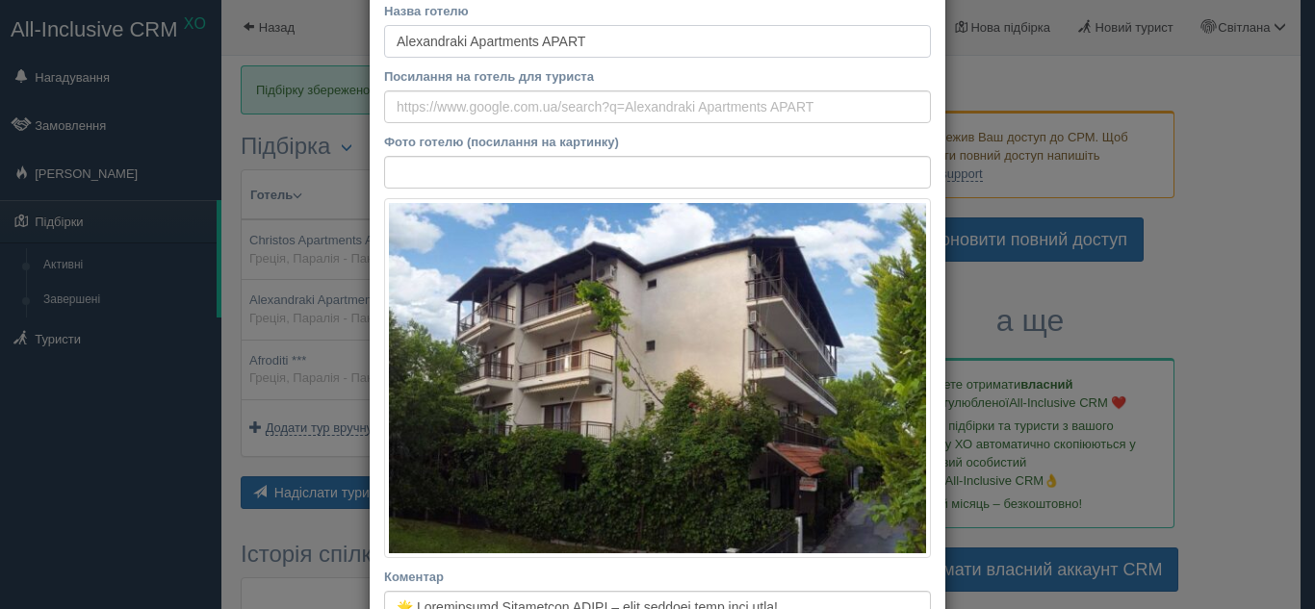
scroll to position [96, 0]
click at [983, 272] on div "× Редагувати тур Назва готелю Alexandraki Apartments APART Посилання на готель …" at bounding box center [657, 304] width 1315 height 609
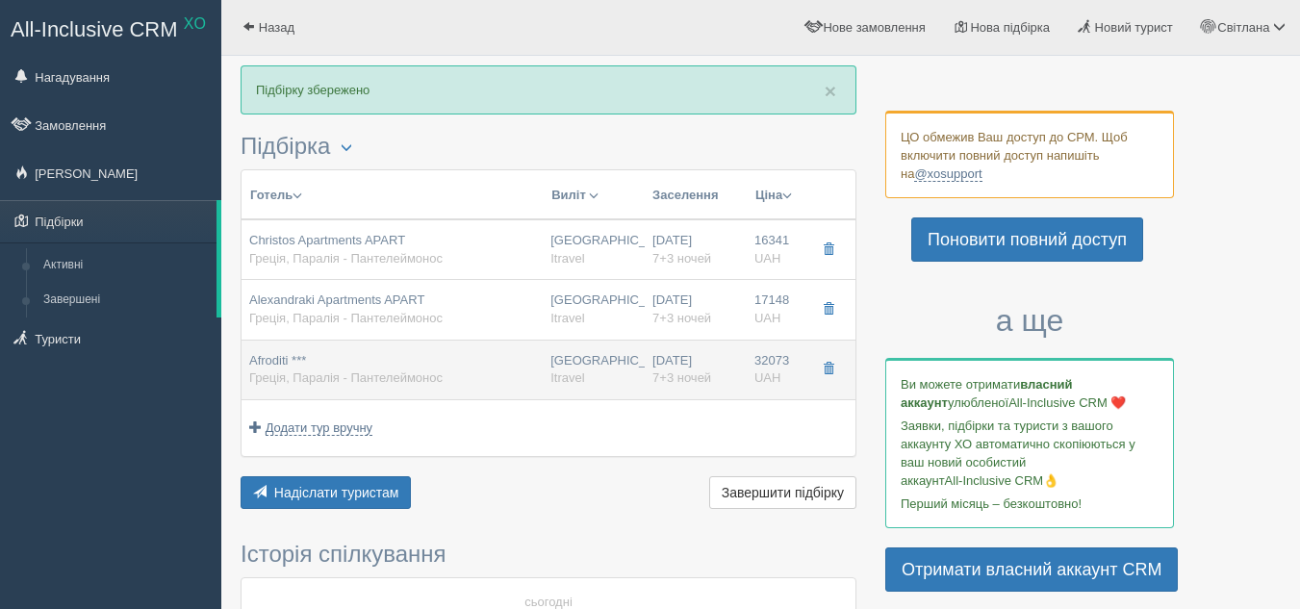
click at [574, 368] on div "[GEOGRAPHIC_DATA] Itravel" at bounding box center [593, 370] width 87 height 36
type input "Afroditi ***"
type textarea "✨ Loremips* – dolorsitam co adipisci el seddoe Temporinci utla! ✨ 🏖️ Etdolor Ma…"
type input "32073.00"
type input "23:00"
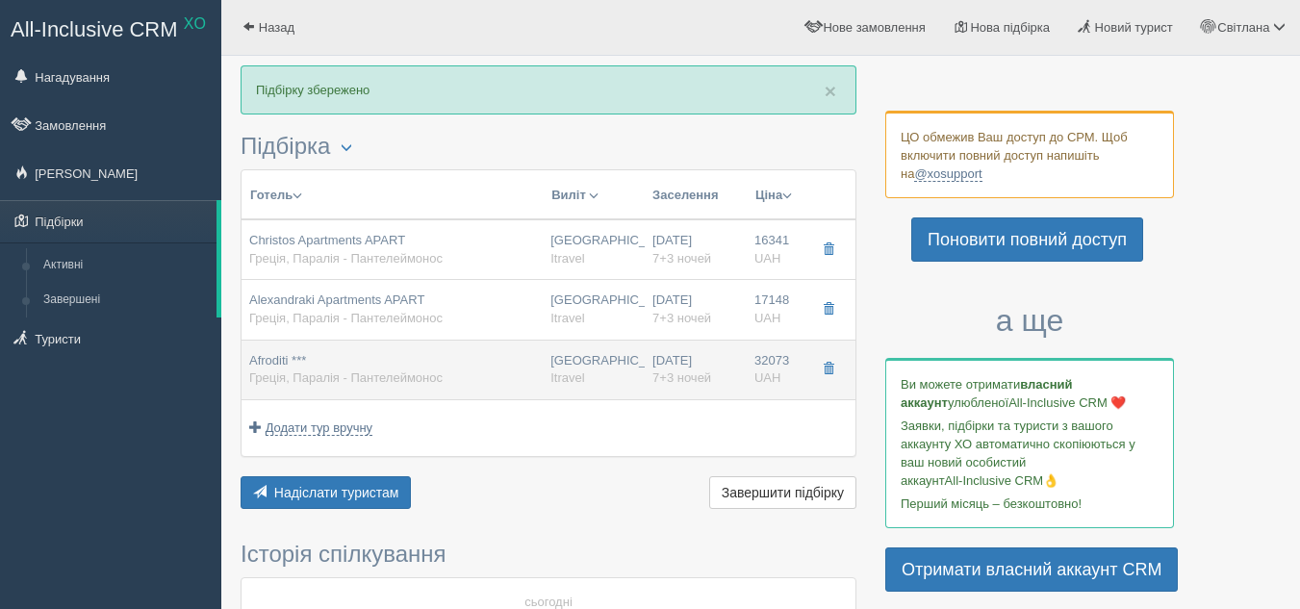
type input "BB сніданки включено"
type input "[URL][DOMAIN_NAME]"
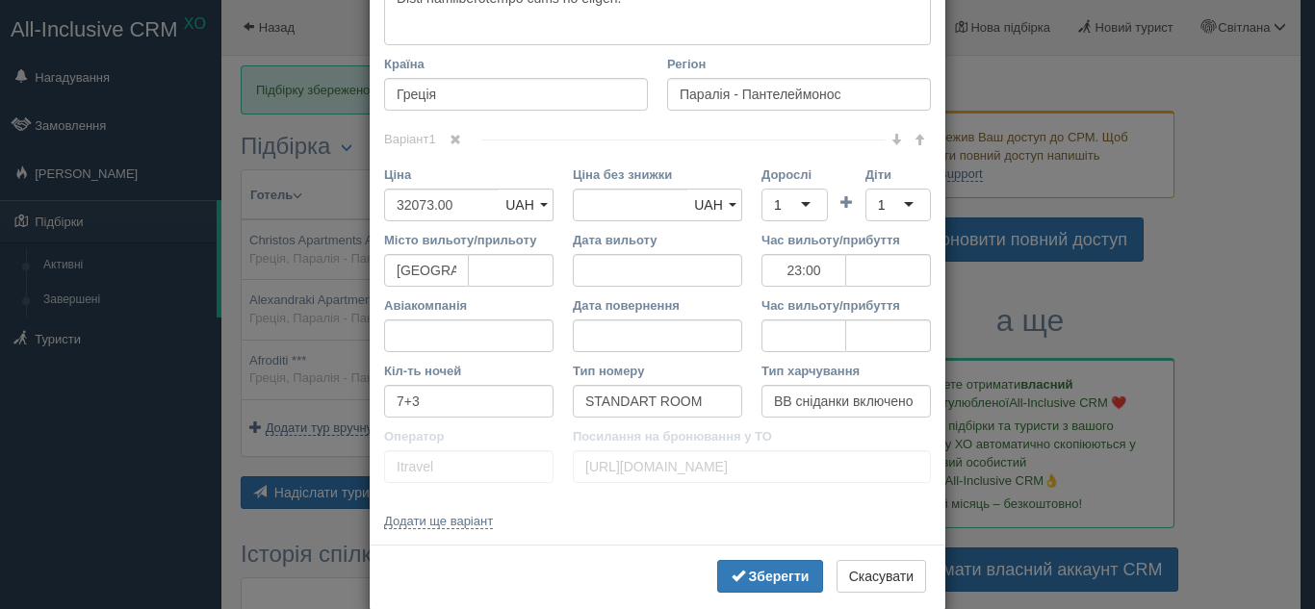
scroll to position [1432, 0]
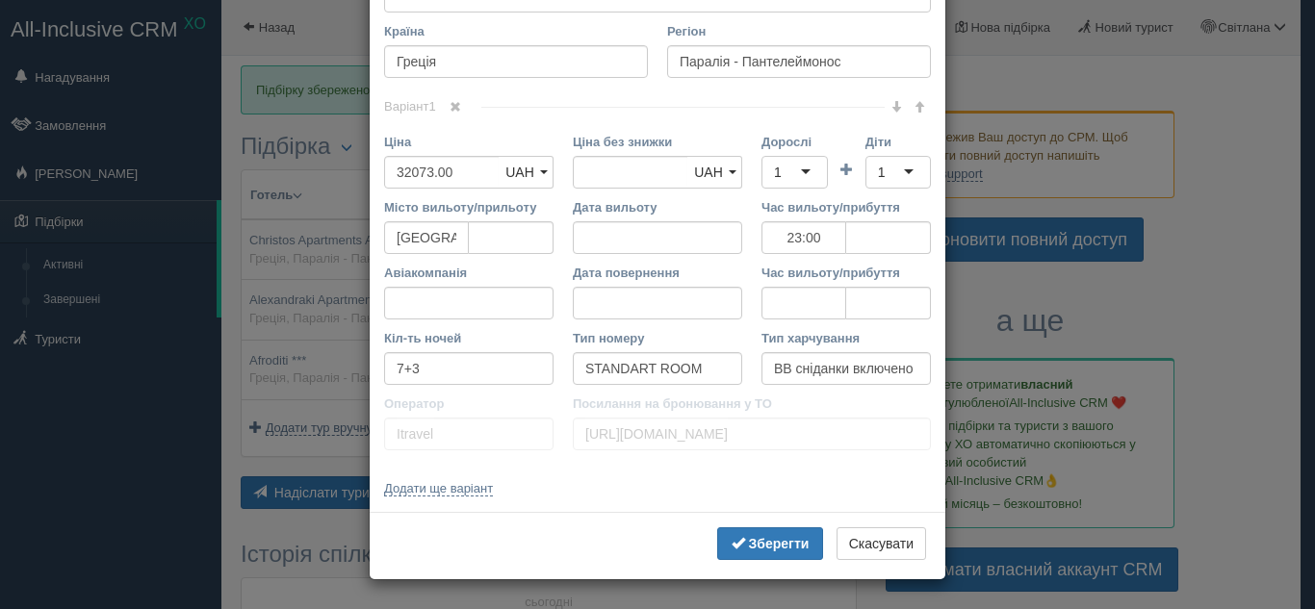
click at [1042, 448] on div "× Редагувати тур Назва готелю Afroditi *** Посилання на готель для туриста Фото…" at bounding box center [657, 304] width 1315 height 609
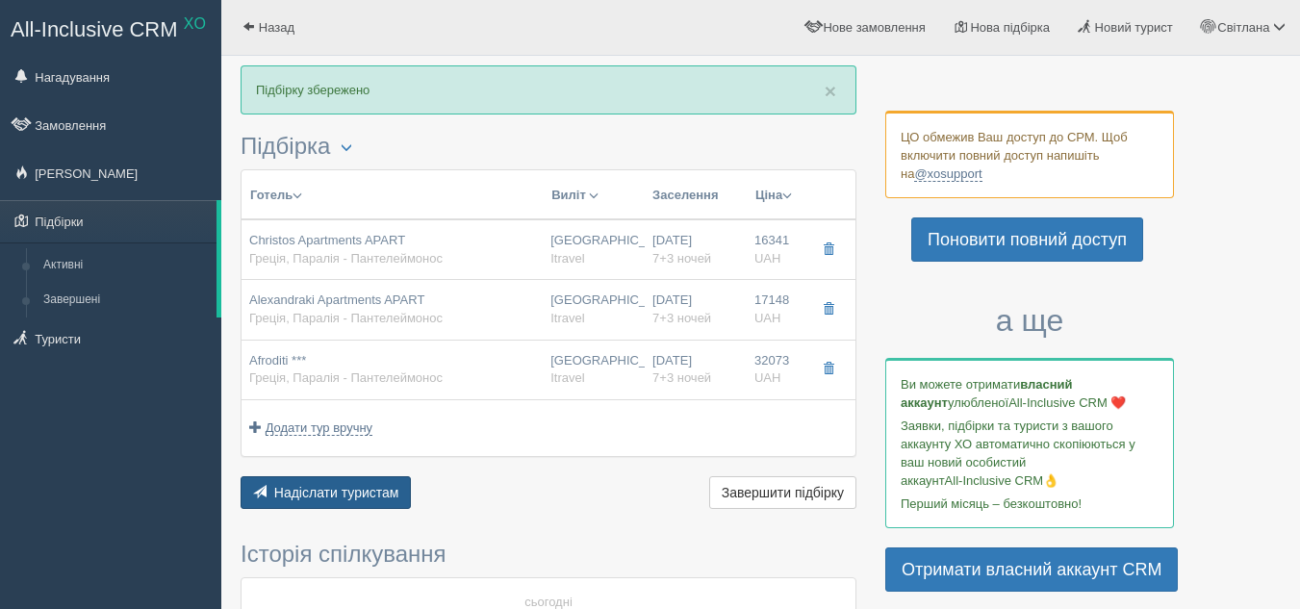
click at [373, 490] on span "Надіслати туристам" at bounding box center [336, 492] width 125 height 15
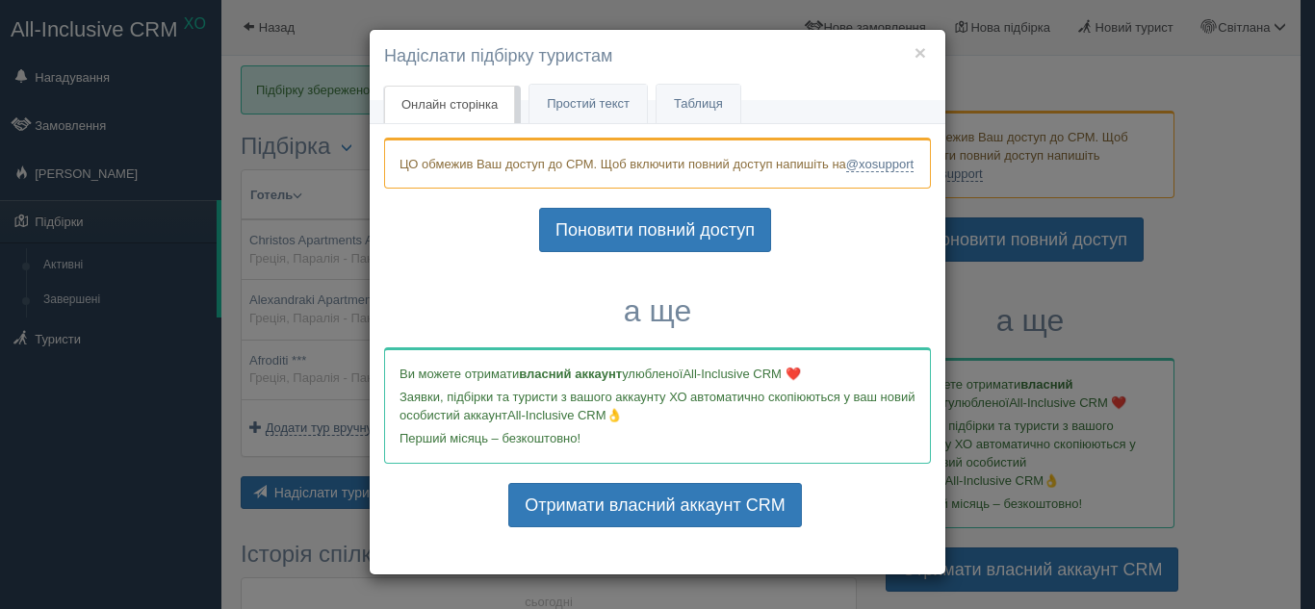
scroll to position [0, 0]
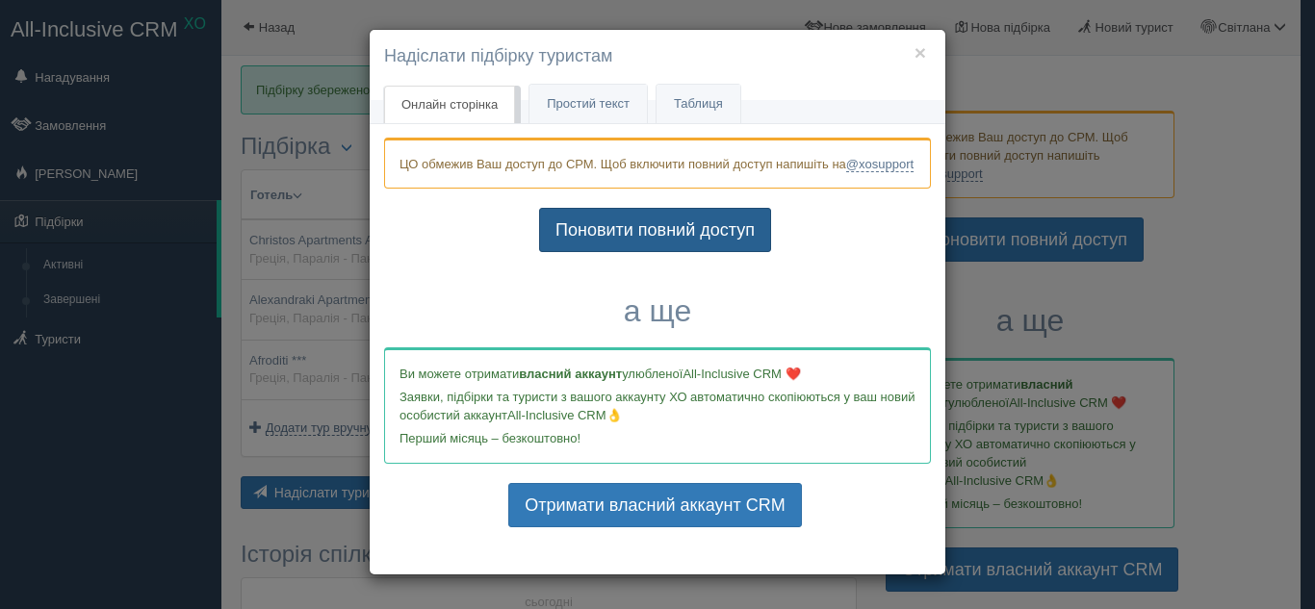
click at [607, 243] on link "Поновити повний доступ" at bounding box center [655, 230] width 232 height 44
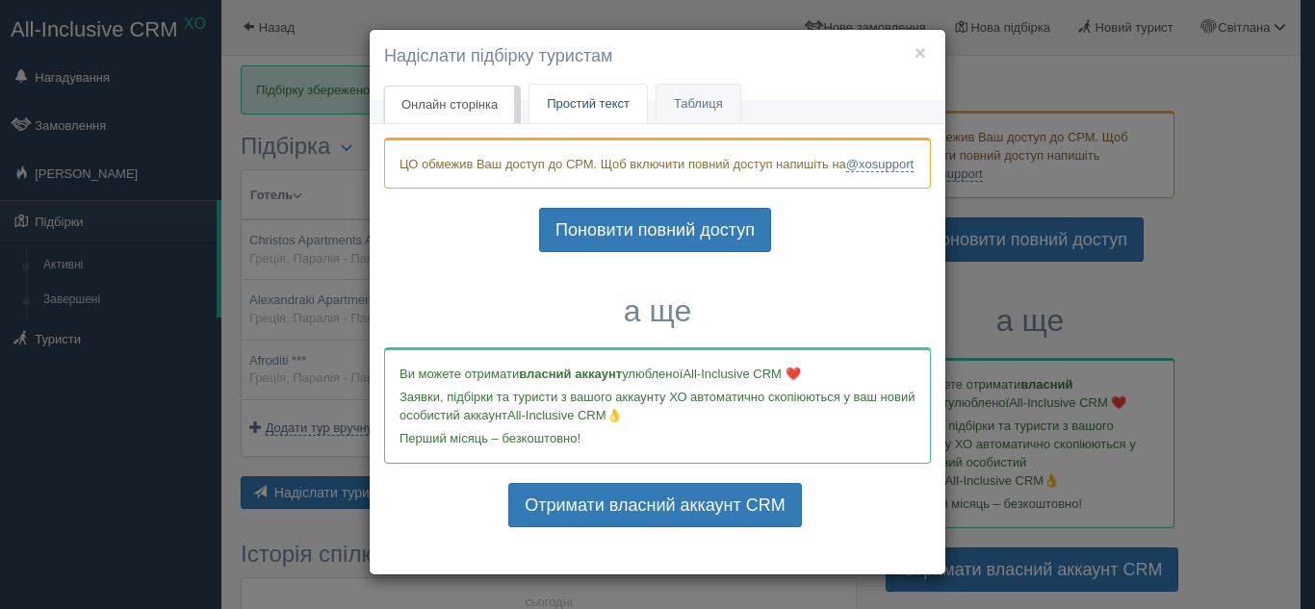
click at [599, 103] on span "Простий текст" at bounding box center [588, 103] width 83 height 14
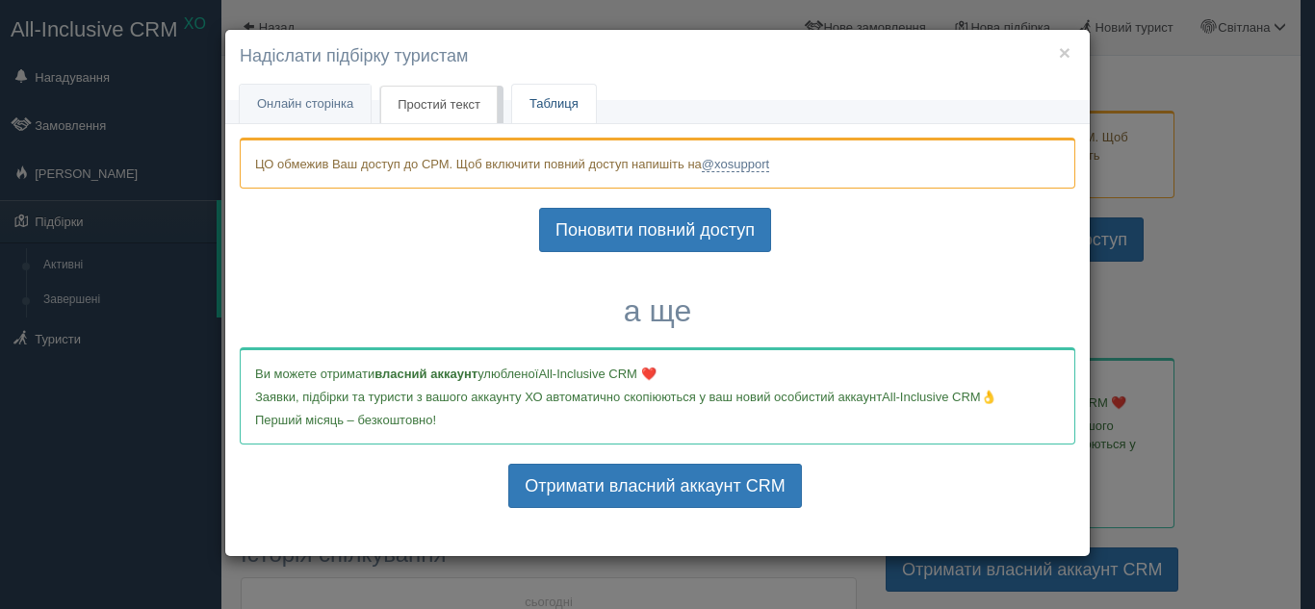
click at [558, 102] on link "Таблиця" at bounding box center [554, 104] width 84 height 39
click at [1072, 47] on h4 "Надіслати підбірку туристам" at bounding box center [657, 56] width 835 height 25
click at [368, 55] on h4 "Надіслати підбірку туристам" at bounding box center [657, 56] width 835 height 25
click at [323, 108] on span "Онлайн сторінка" at bounding box center [305, 103] width 96 height 14
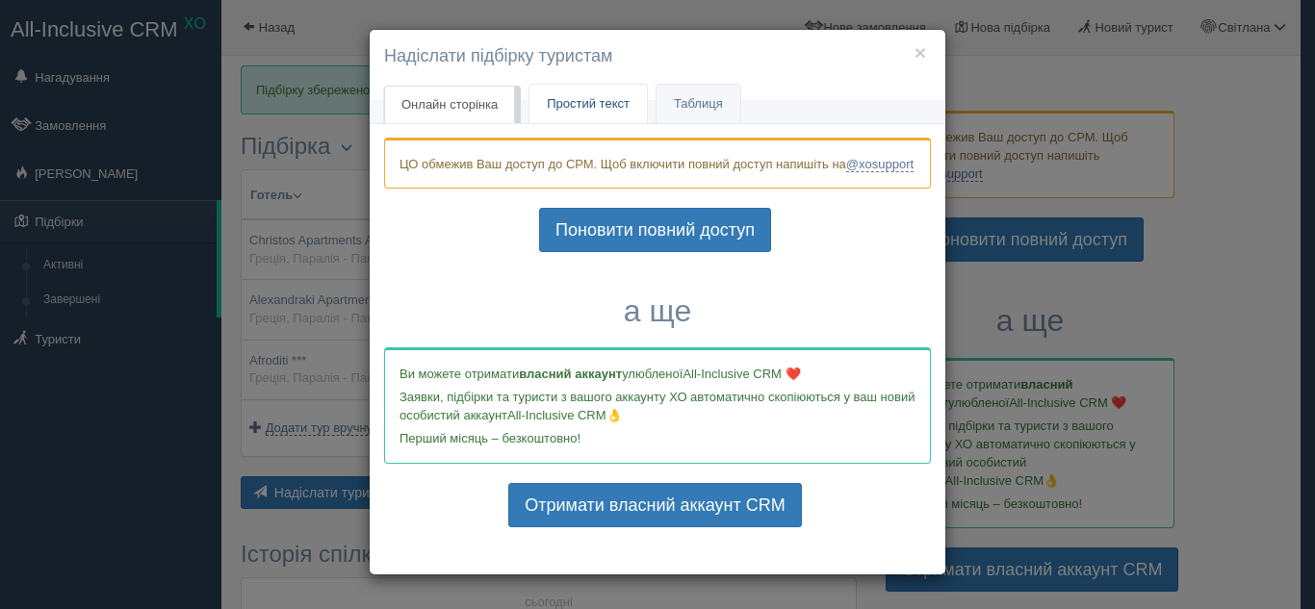
click at [575, 107] on span "Простий текст" at bounding box center [588, 103] width 83 height 14
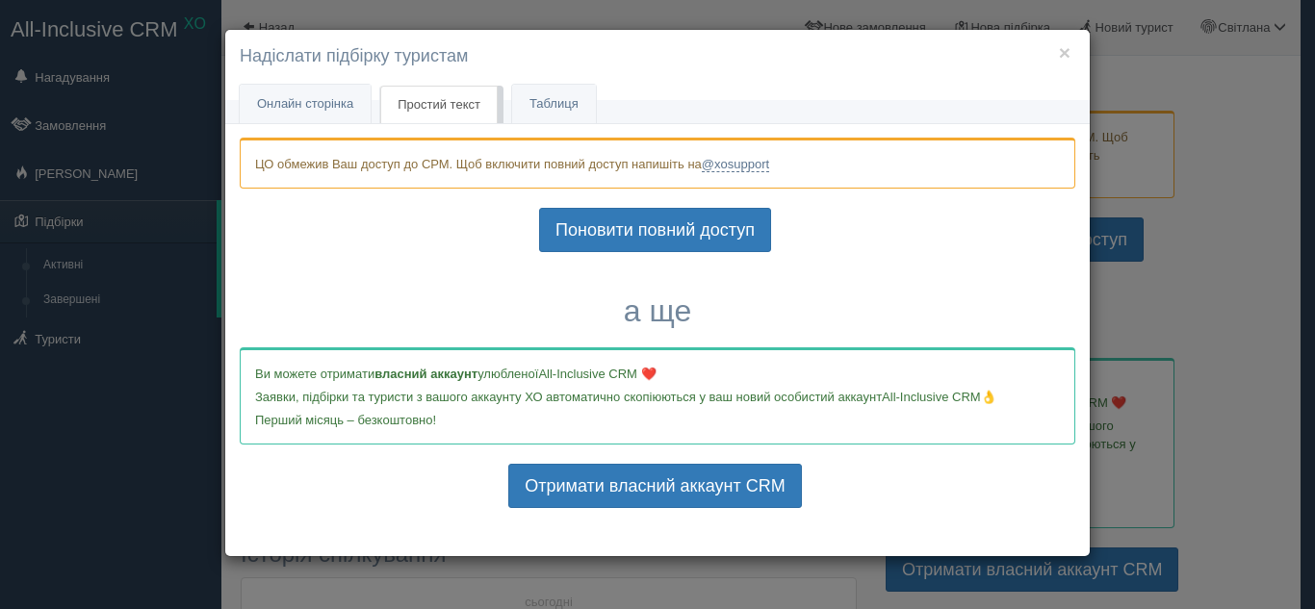
click at [1057, 49] on h4 "Надіслати підбірку туристам" at bounding box center [657, 56] width 835 height 25
click at [1065, 52] on button "×" at bounding box center [1065, 52] width 12 height 20
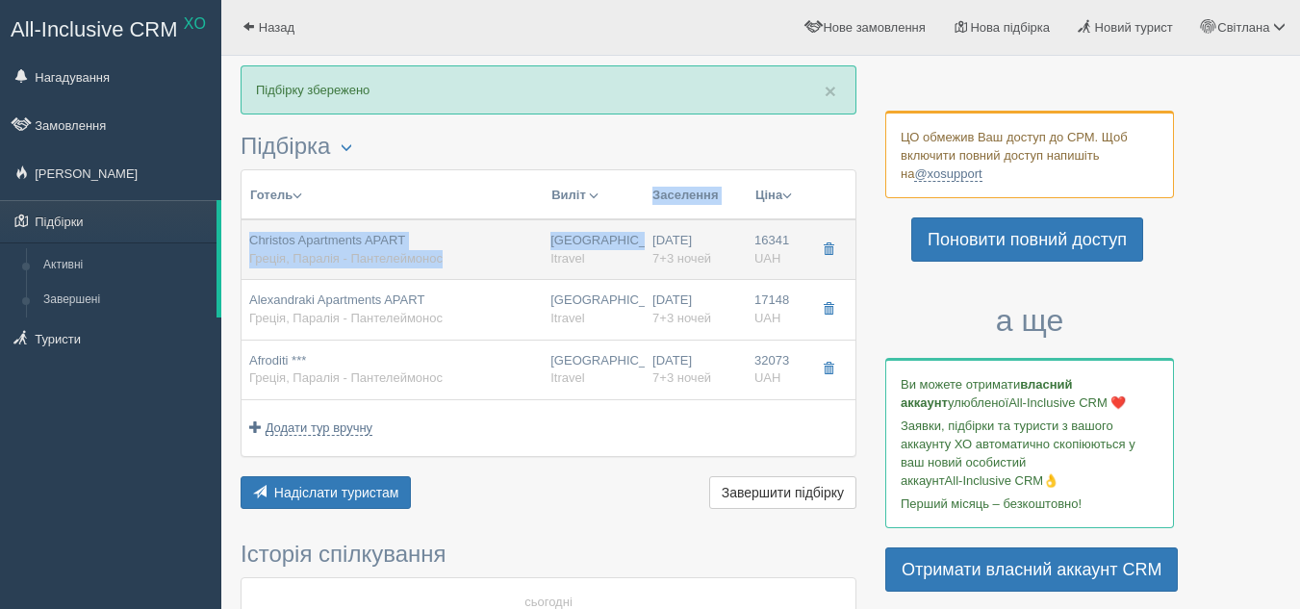
drag, startPoint x: 256, startPoint y: 180, endPoint x: 583, endPoint y: 229, distance: 330.8
click at [583, 229] on table "Готель Розділити готелі... [GEOGRAPHIC_DATA] [GEOGRAPHIC_DATA] Авіа Автобус Зас…" at bounding box center [549, 313] width 614 height 286
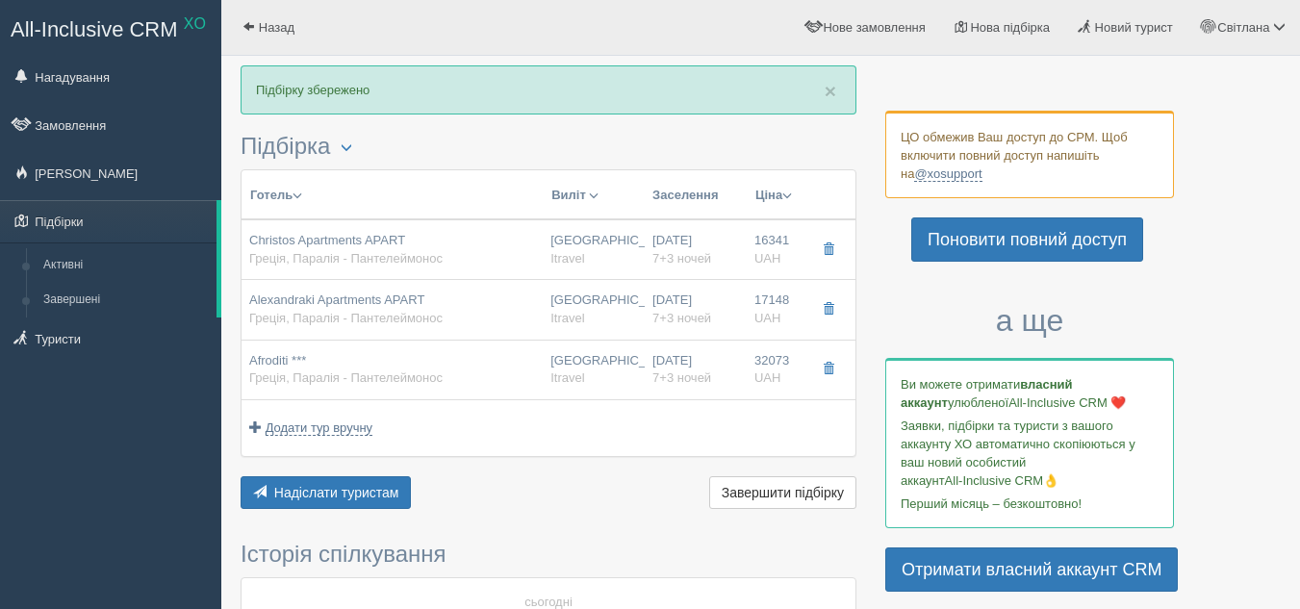
click at [594, 408] on td "Додати тур вручну Додати авіа вручну Додати тур вручну Додати круїз вручну" at bounding box center [549, 427] width 614 height 57
click at [749, 491] on span "Завершити підбірку" at bounding box center [783, 492] width 122 height 15
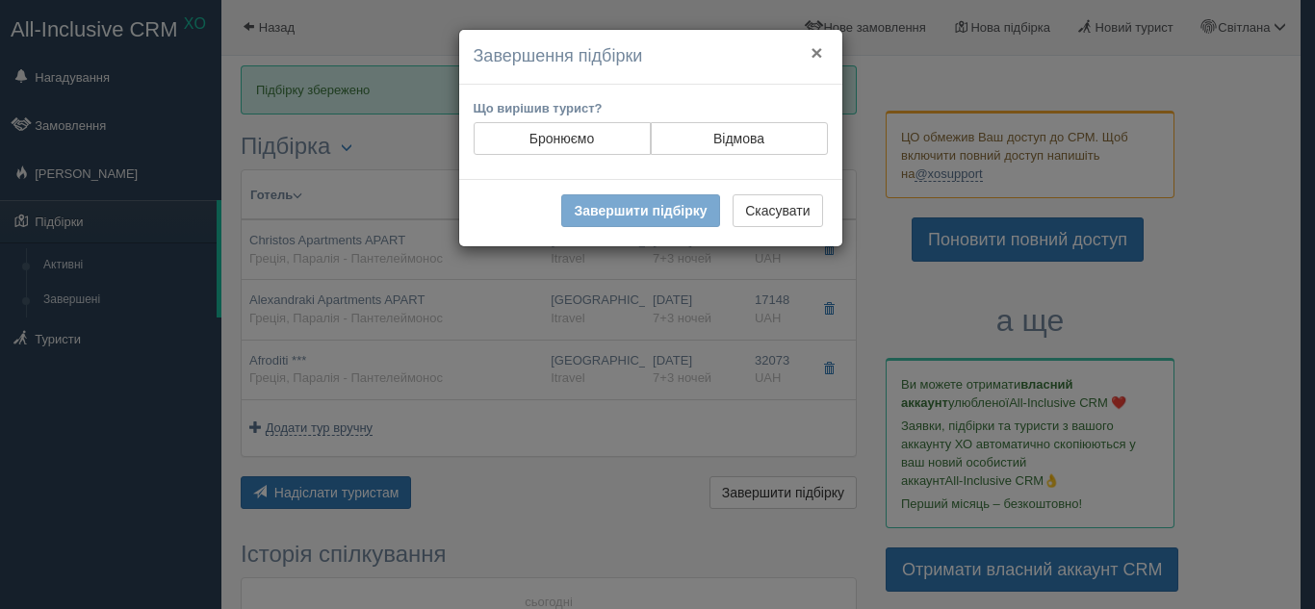
click at [820, 48] on button "×" at bounding box center [816, 52] width 12 height 20
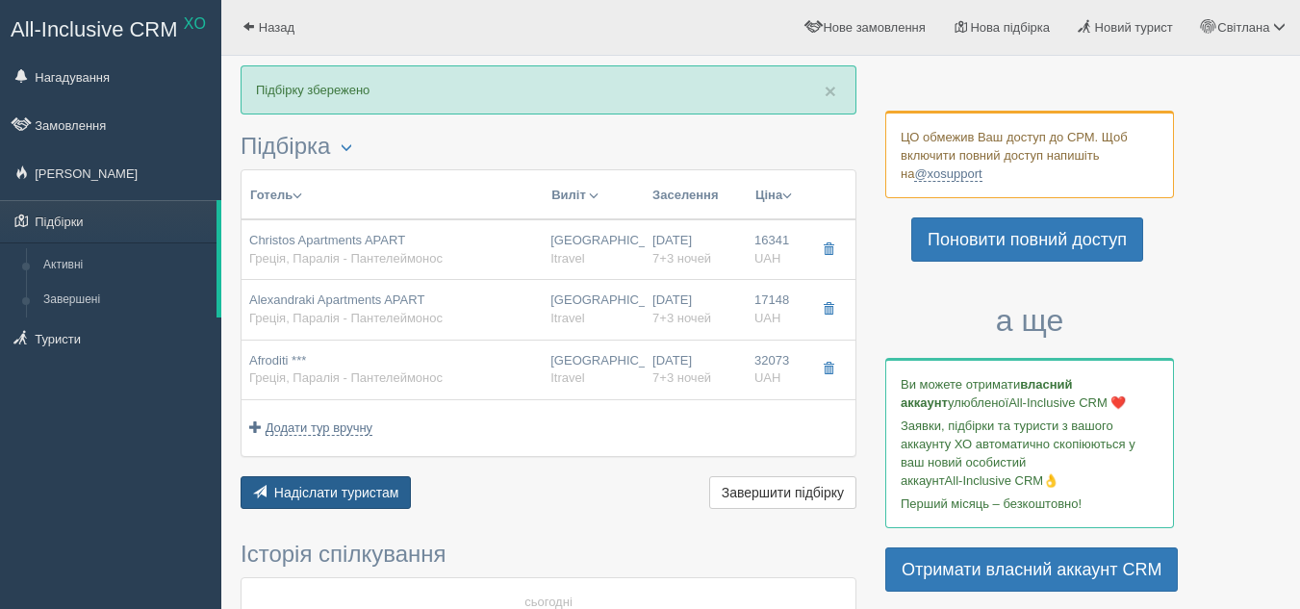
click at [372, 493] on span "Надіслати туристам" at bounding box center [336, 492] width 125 height 15
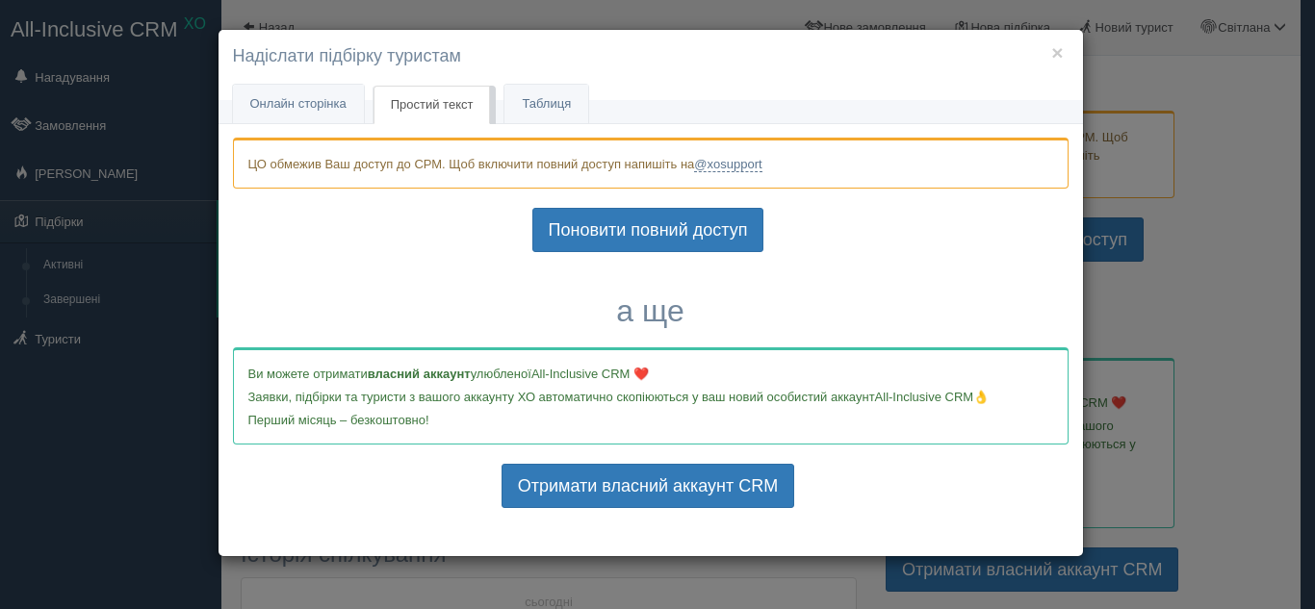
click at [455, 101] on span "Простий текст" at bounding box center [432, 104] width 83 height 14
click at [434, 104] on span "Простий текст" at bounding box center [432, 104] width 83 height 14
click at [449, 95] on link "Простий текст Текст" at bounding box center [431, 105] width 117 height 39
click at [546, 105] on link "Таблиця" at bounding box center [546, 104] width 84 height 39
click at [1054, 56] on button "×" at bounding box center [1057, 52] width 12 height 20
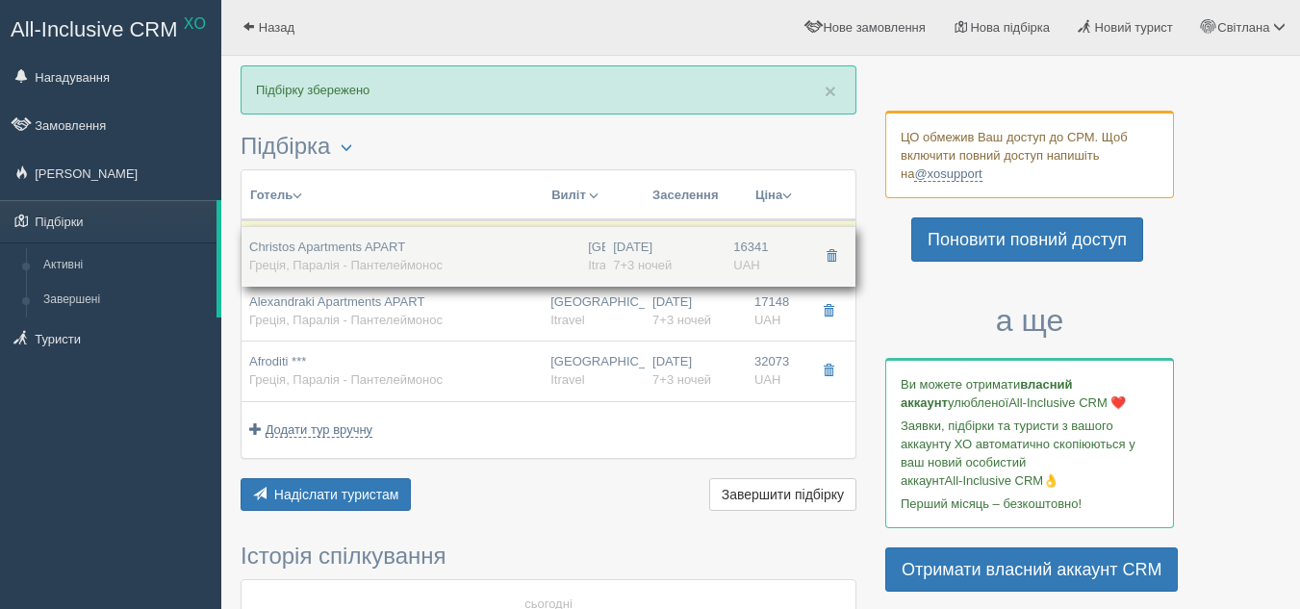
drag, startPoint x: 247, startPoint y: 231, endPoint x: 721, endPoint y: 235, distance: 473.5
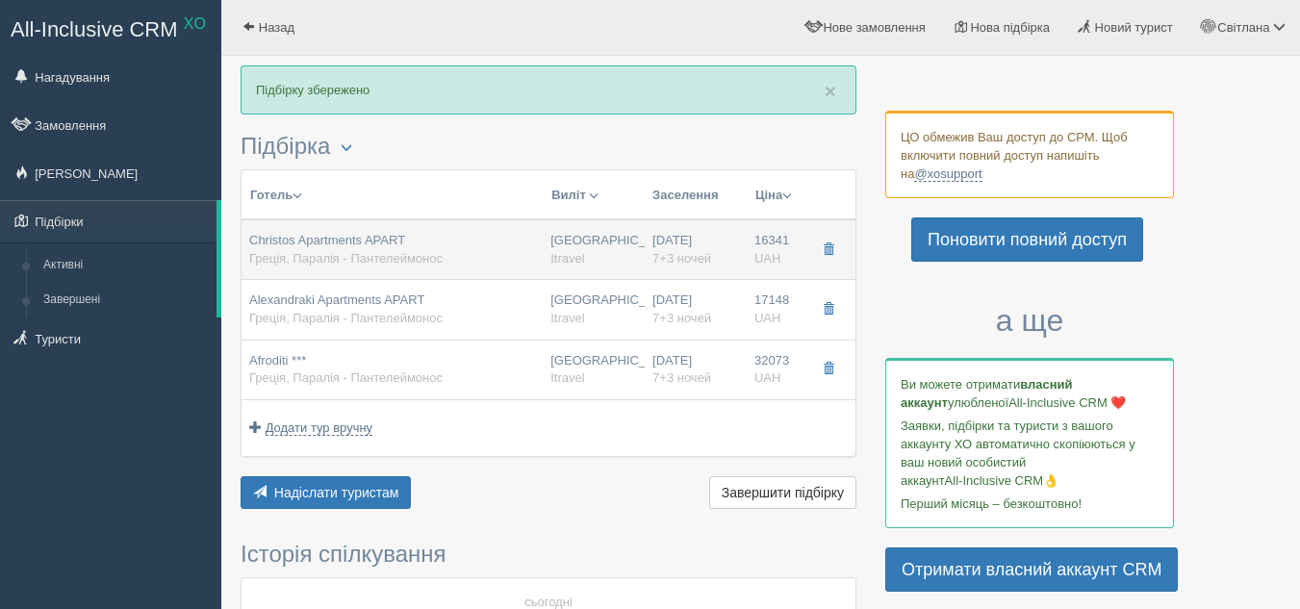
click at [625, 243] on div "[GEOGRAPHIC_DATA] Itravel" at bounding box center [593, 250] width 87 height 36
type input "Christos Apartments APART"
type textarea "✨ Loremips Dolorsitam CONSE – adi elitsed doeiusmod tem! 🏖️ Incidid U laboreet …"
type input "16341.00"
type input "23:00"
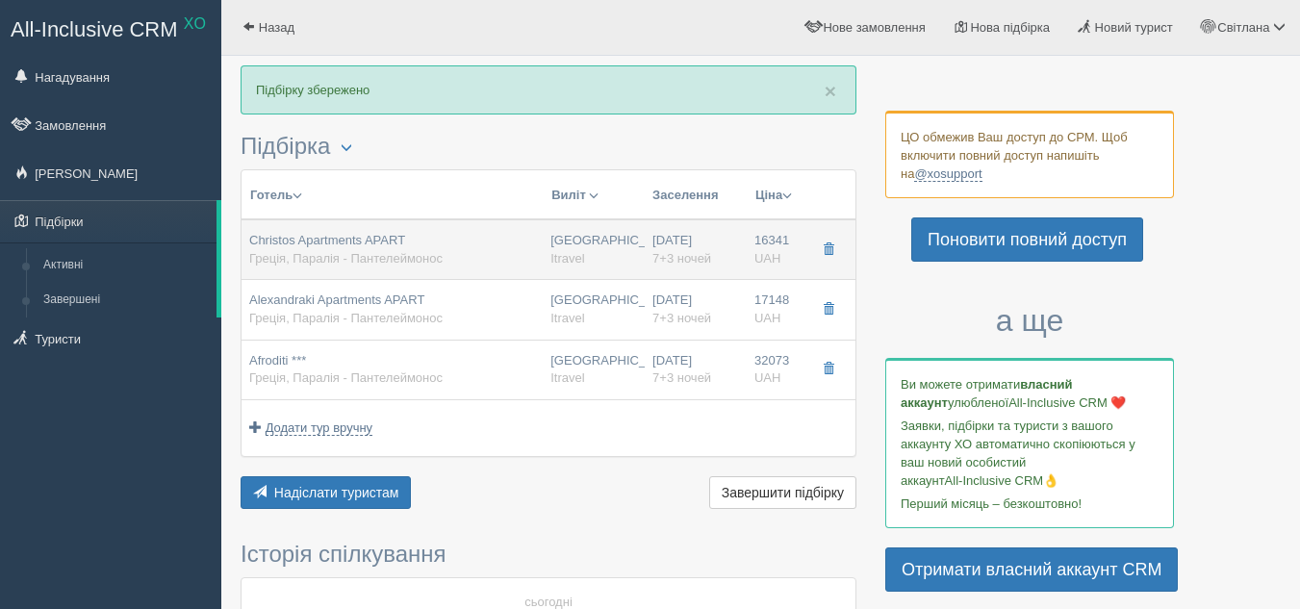
type input "RO без харчування"
type input "[URL][DOMAIN_NAME]"
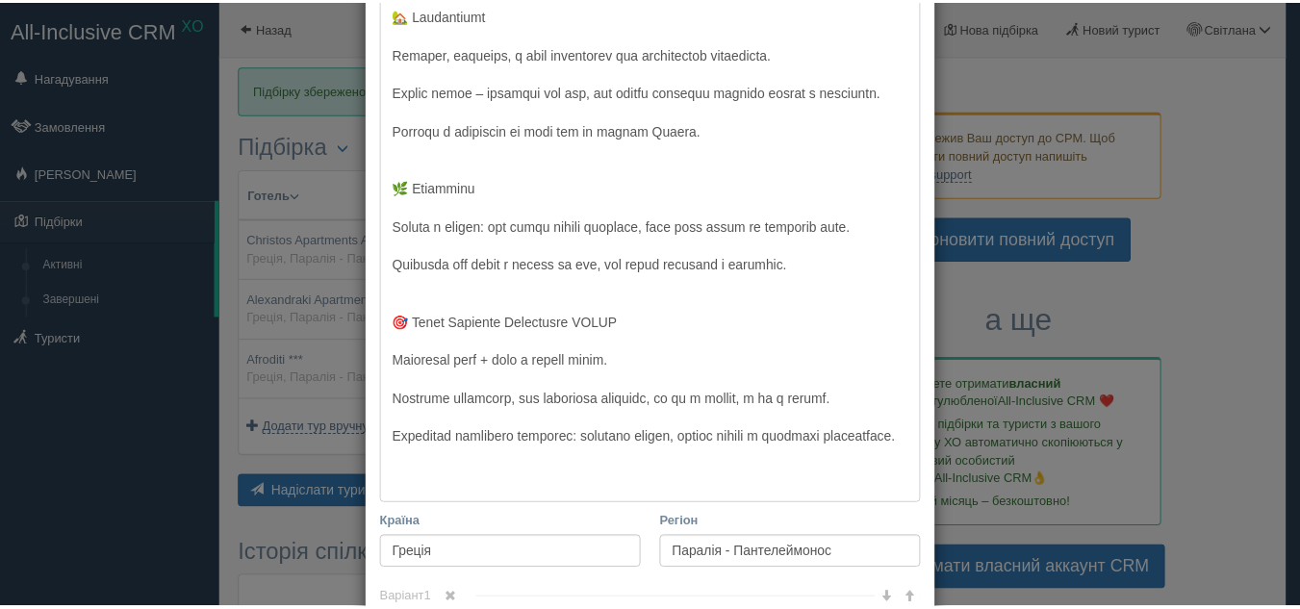
scroll to position [1059, 0]
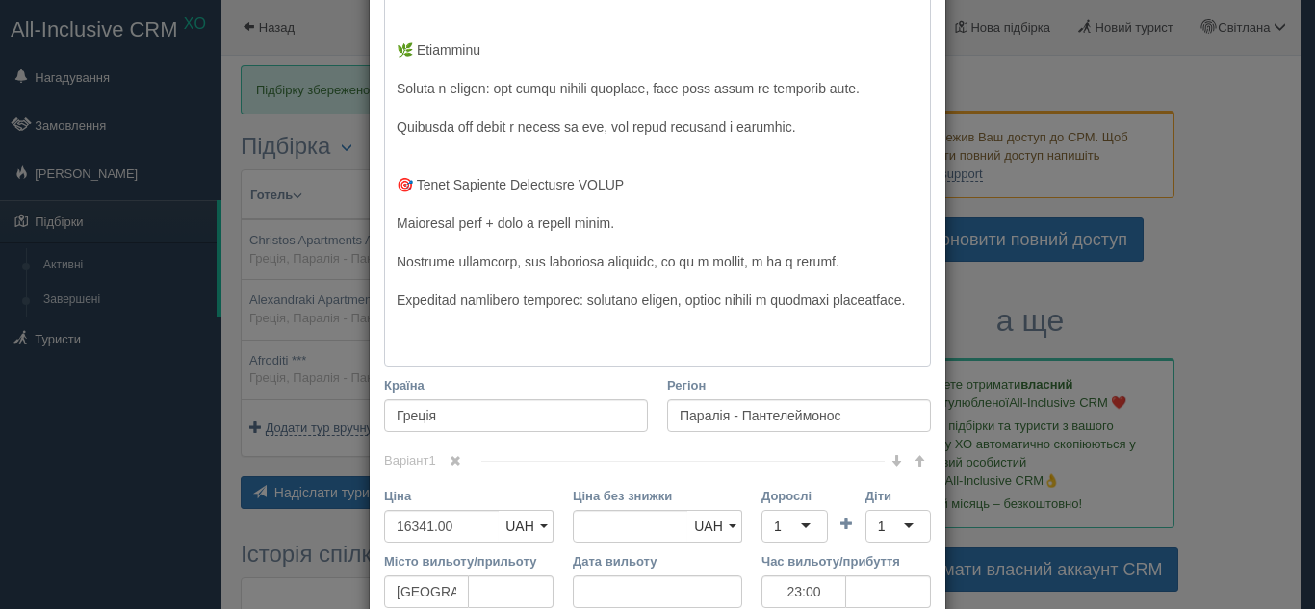
drag, startPoint x: 389, startPoint y: 319, endPoint x: 618, endPoint y: 588, distance: 353.6
click at [1156, 296] on div "× Редагувати тур Назва готелю Christos Apartments APART Посилання на готель для…" at bounding box center [657, 304] width 1315 height 609
